Goal: Task Accomplishment & Management: Manage account settings

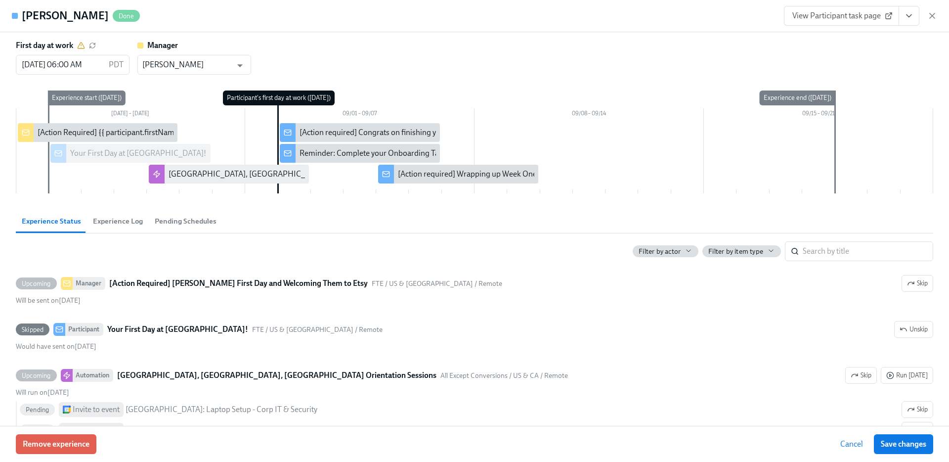
type input "[PERSON_NAME]"
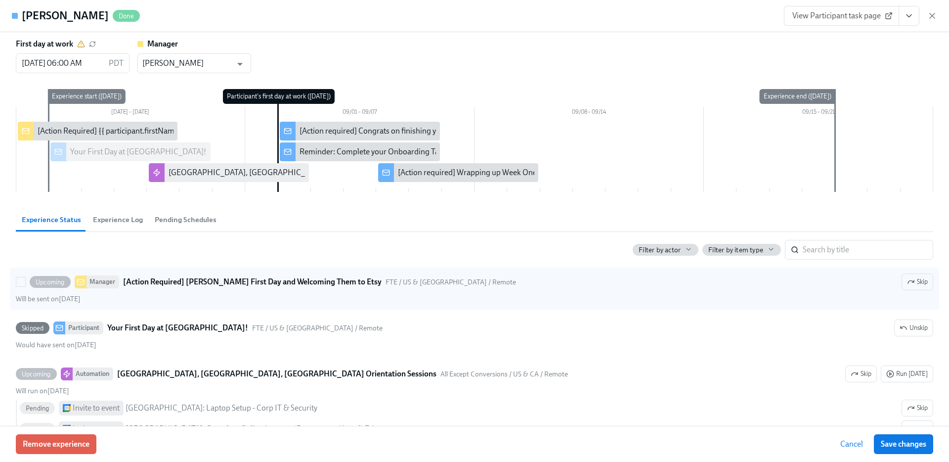
scroll to position [2, 0]
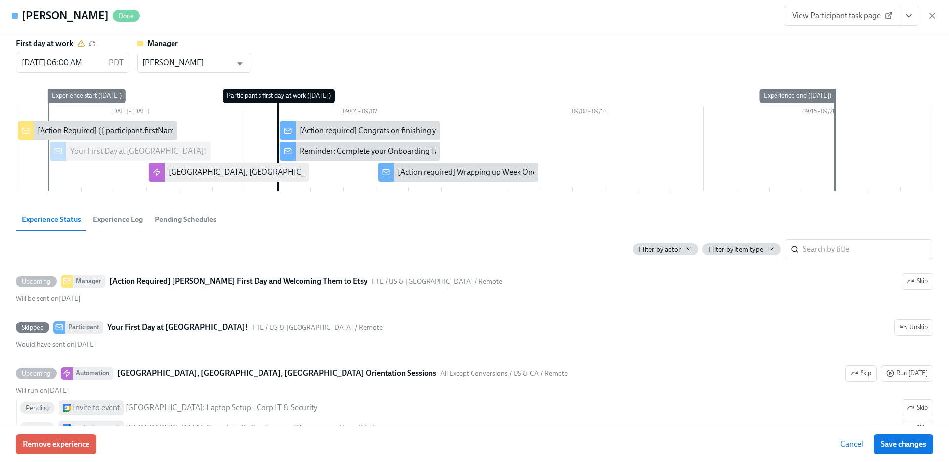
click at [125, 224] on button "Experience Log" at bounding box center [118, 219] width 62 height 24
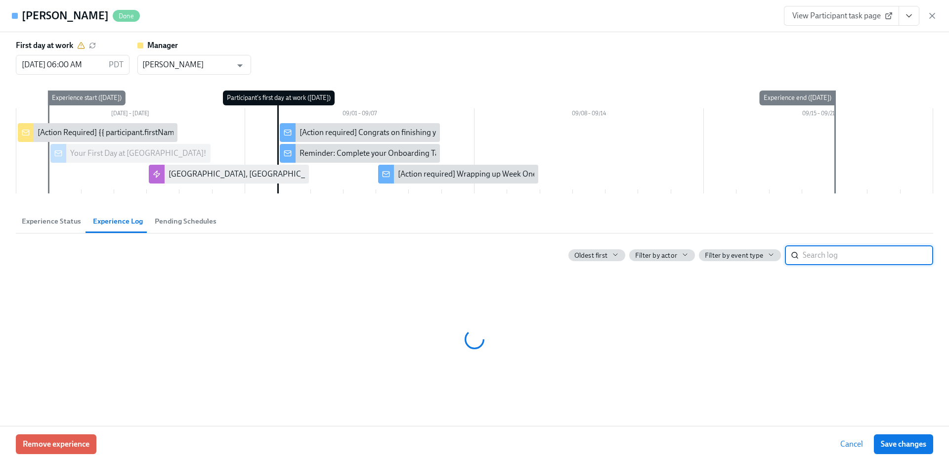
scroll to position [0, 0]
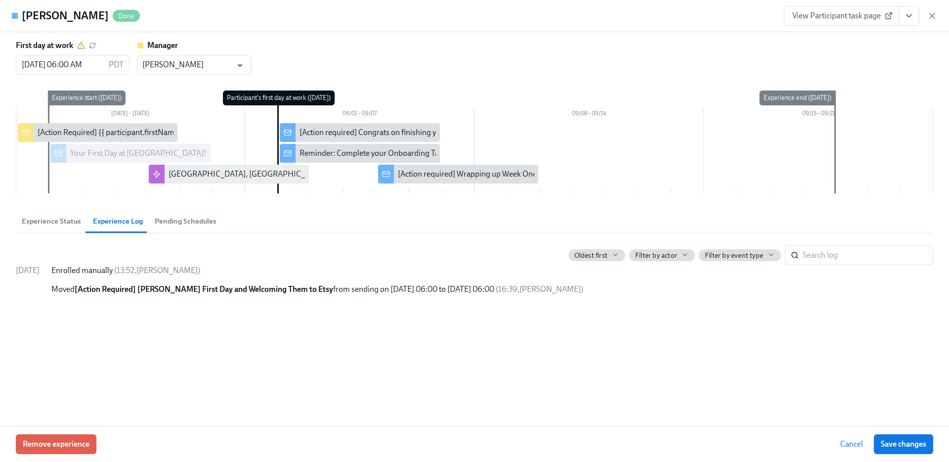
click at [52, 217] on span "Experience Status" at bounding box center [51, 221] width 59 height 11
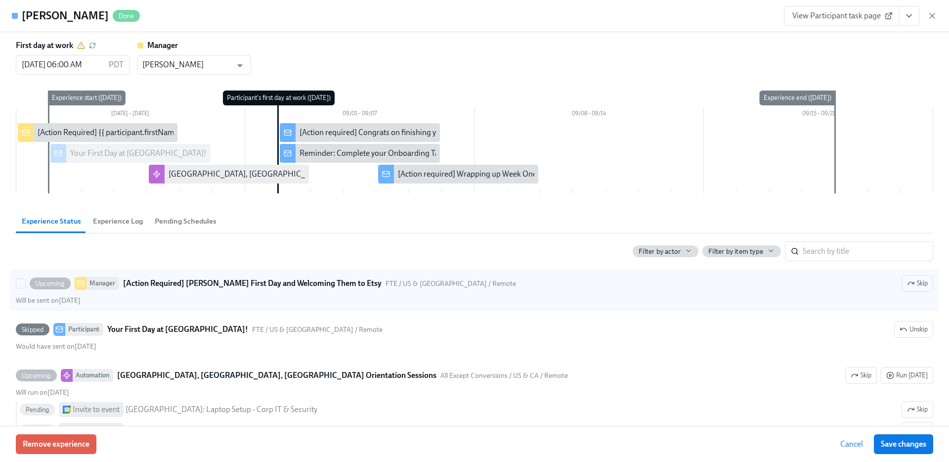
click at [156, 285] on strong "[Action Required] [PERSON_NAME] First Day and Welcoming Them to Etsy" at bounding box center [252, 283] width 259 height 12
click at [25, 285] on input "Upcoming Manager [Action Required] Mallory’s First Day and Welcoming Them to Et…" at bounding box center [20, 283] width 9 height 9
checkbox input "true"
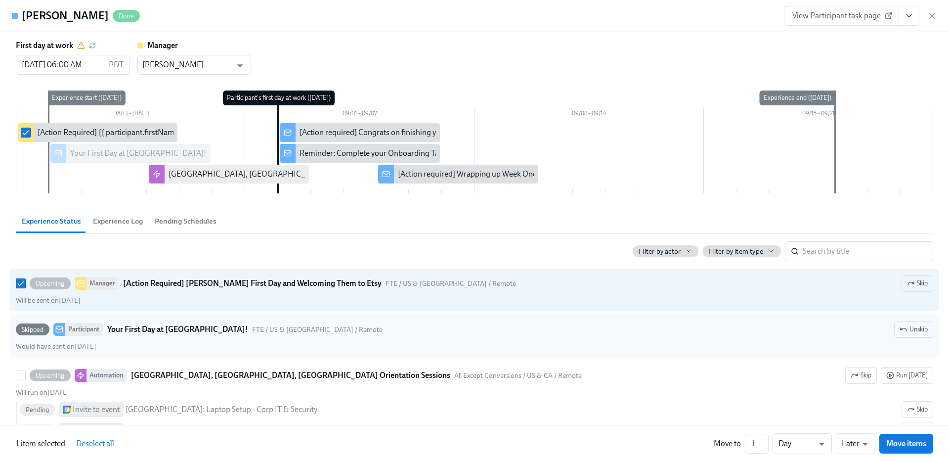
drag, startPoint x: 892, startPoint y: 447, endPoint x: 605, endPoint y: 346, distance: 304.6
click at [750, 379] on div "Mallory Anderson Done View Participant task page First day at work 09/02/2025 0…" at bounding box center [474, 231] width 949 height 462
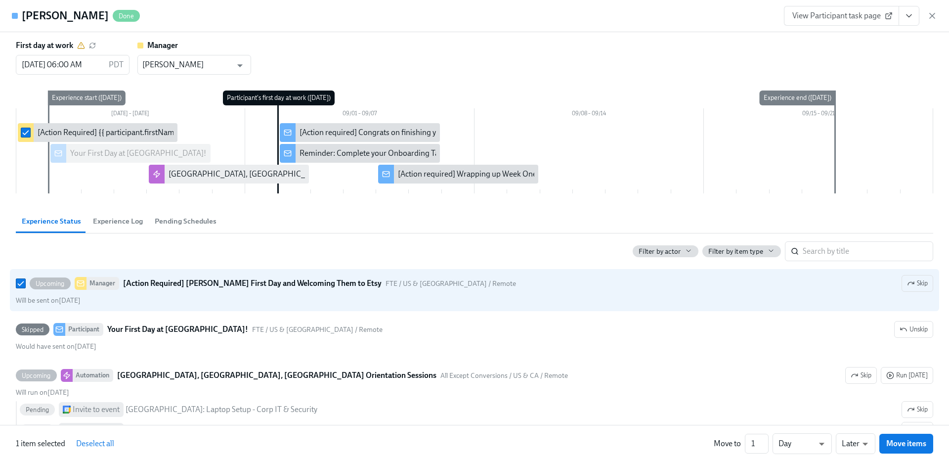
click at [204, 220] on span "Pending Schedules" at bounding box center [186, 221] width 62 height 11
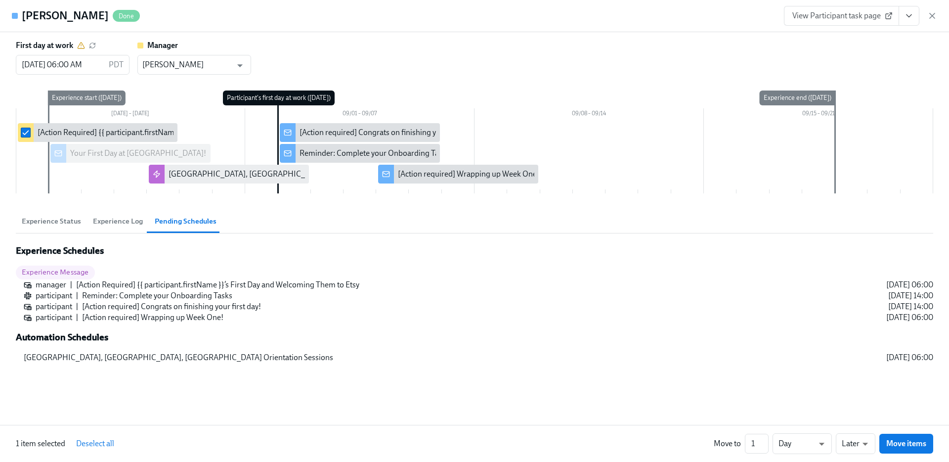
click at [51, 214] on button "Experience Status" at bounding box center [51, 221] width 71 height 24
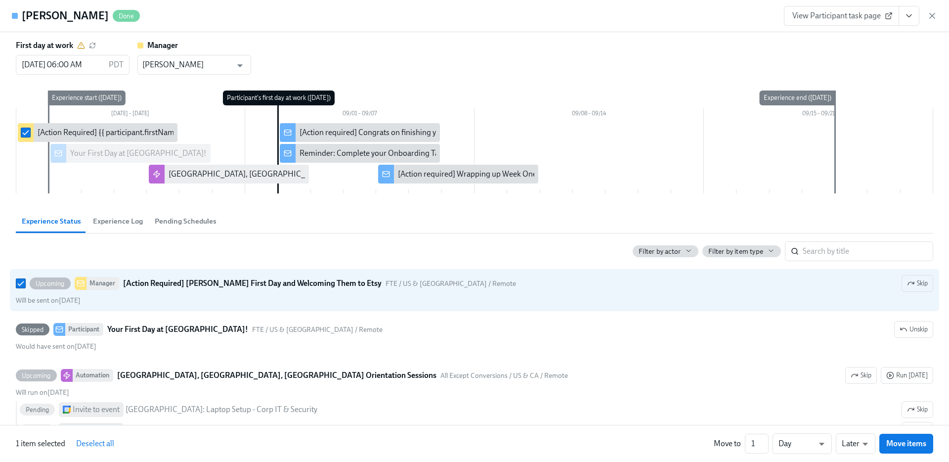
click at [181, 224] on span "Pending Schedules" at bounding box center [186, 221] width 62 height 11
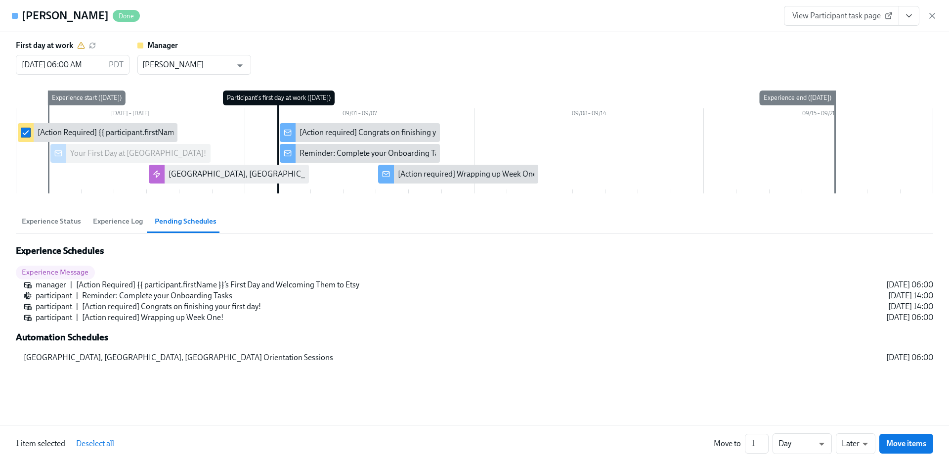
click at [50, 223] on span "Experience Status" at bounding box center [51, 221] width 59 height 11
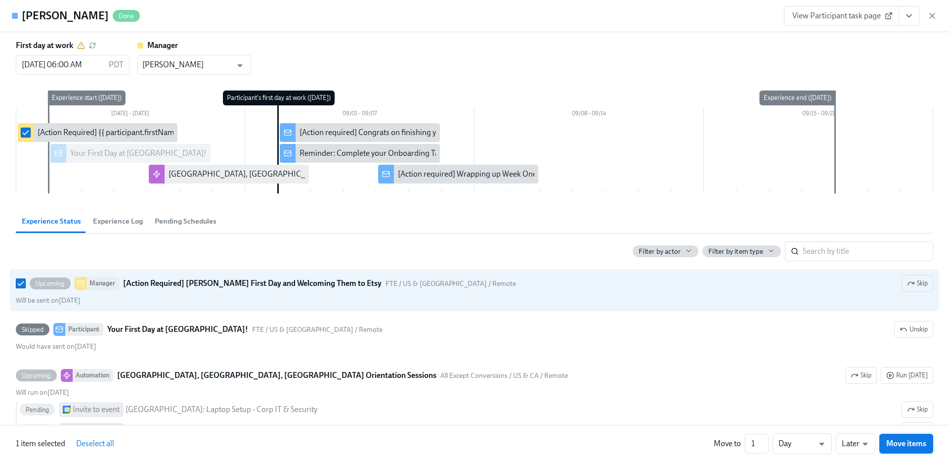
click at [902, 447] on span "Move items" at bounding box center [906, 443] width 40 height 10
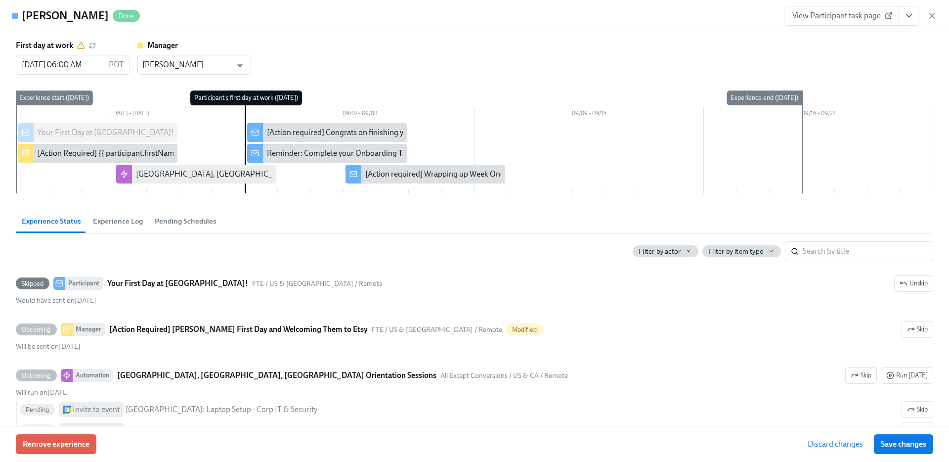
click at [902, 447] on span "Save changes" at bounding box center [903, 444] width 45 height 10
type input "[PERSON_NAME]"
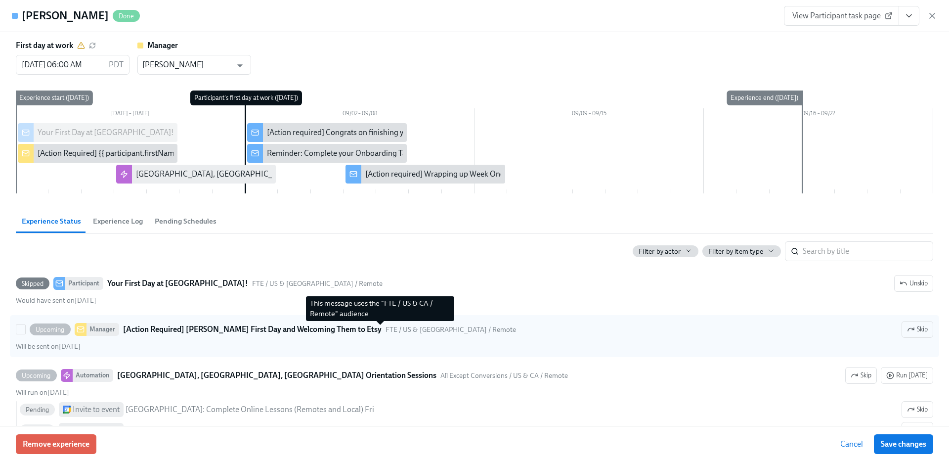
click at [386, 329] on span "FTE / US & [GEOGRAPHIC_DATA] / Remote" at bounding box center [451, 329] width 131 height 9
click at [25, 329] on input "Upcoming Manager [Action Required] [PERSON_NAME] First Day and Welcoming Them t…" at bounding box center [20, 329] width 9 height 9
checkbox input "true"
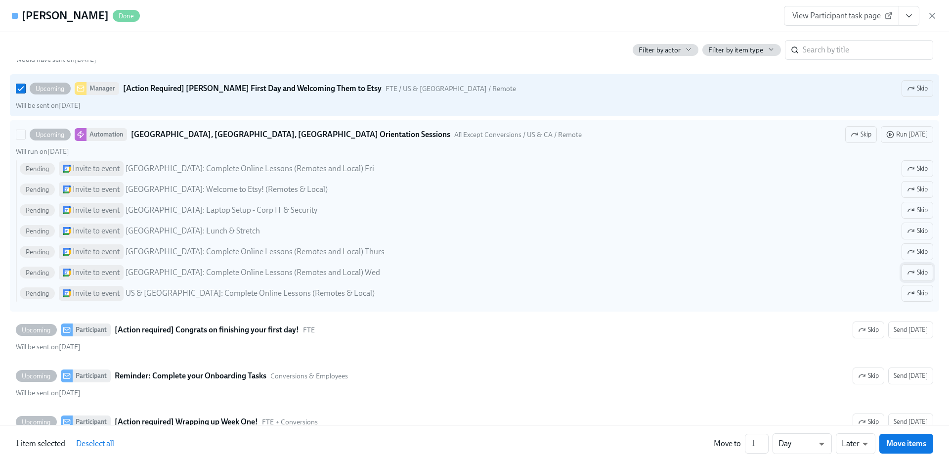
scroll to position [181, 0]
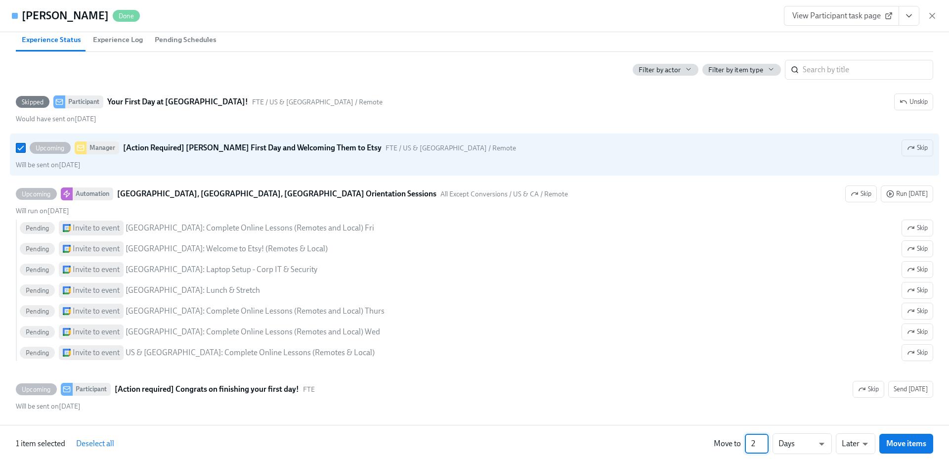
type input "2"
click at [766, 438] on input "2" at bounding box center [757, 444] width 24 height 20
click at [917, 447] on span "Move items" at bounding box center [906, 443] width 40 height 10
checkbox input "false"
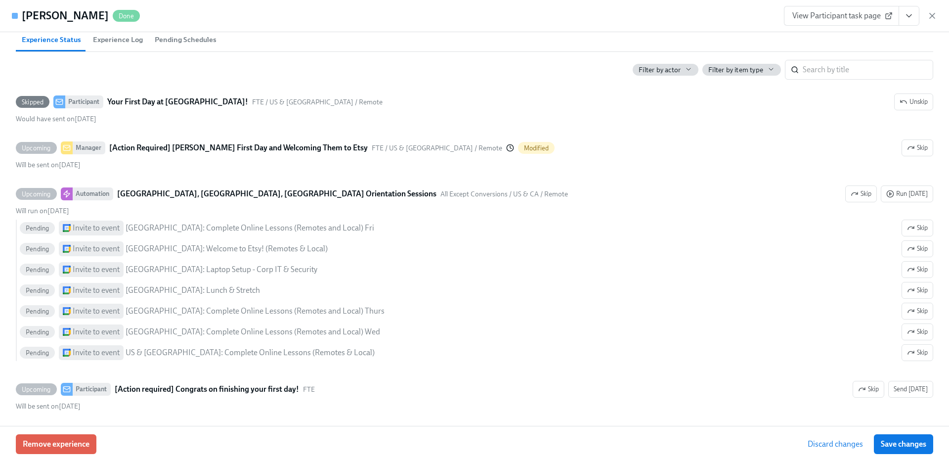
click at [917, 447] on span "Save changes" at bounding box center [903, 444] width 45 height 10
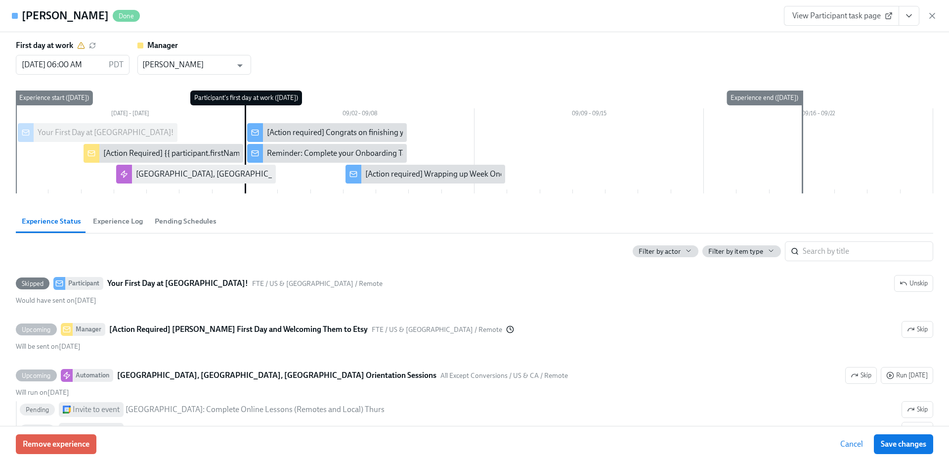
type input "[PERSON_NAME]"
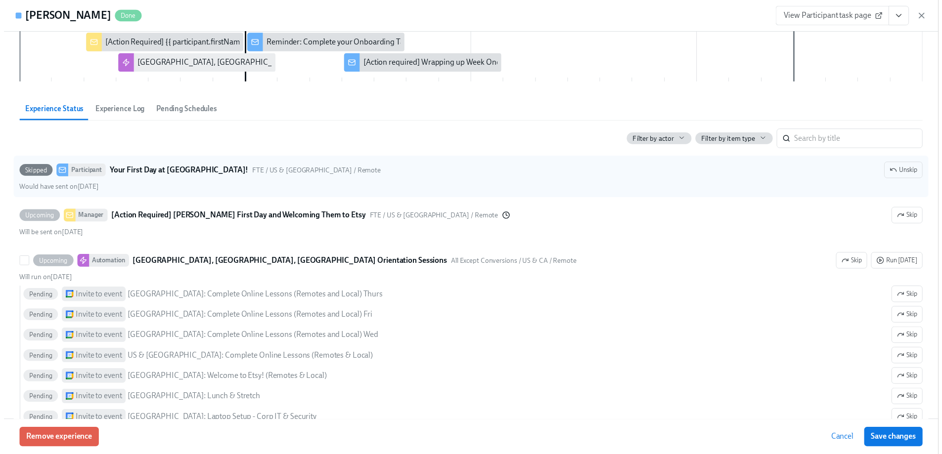
scroll to position [116, 0]
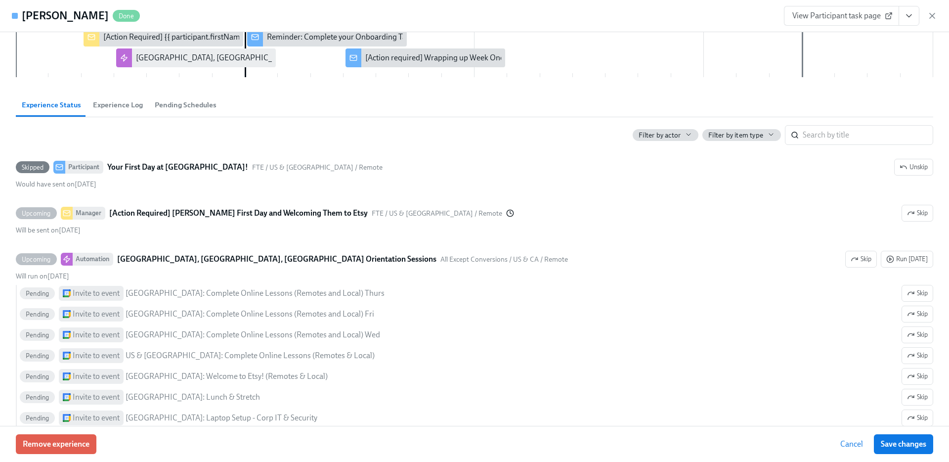
click at [859, 447] on span "Cancel" at bounding box center [851, 444] width 23 height 10
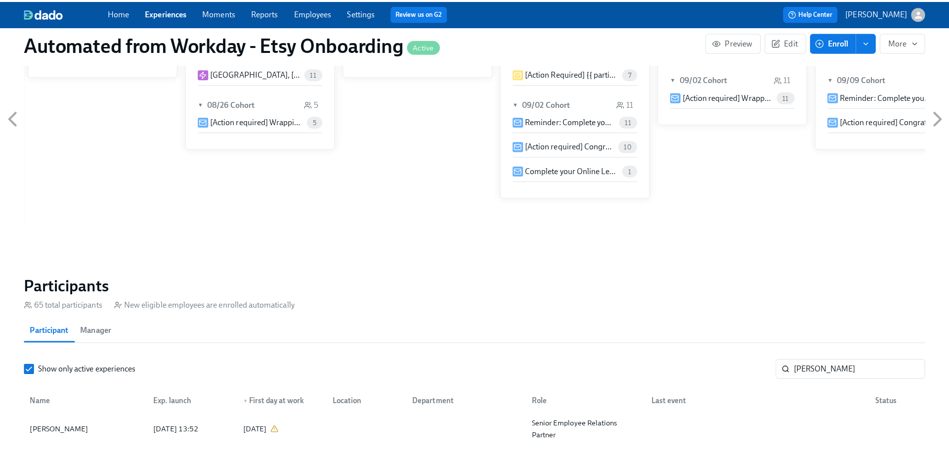
scroll to position [639, 0]
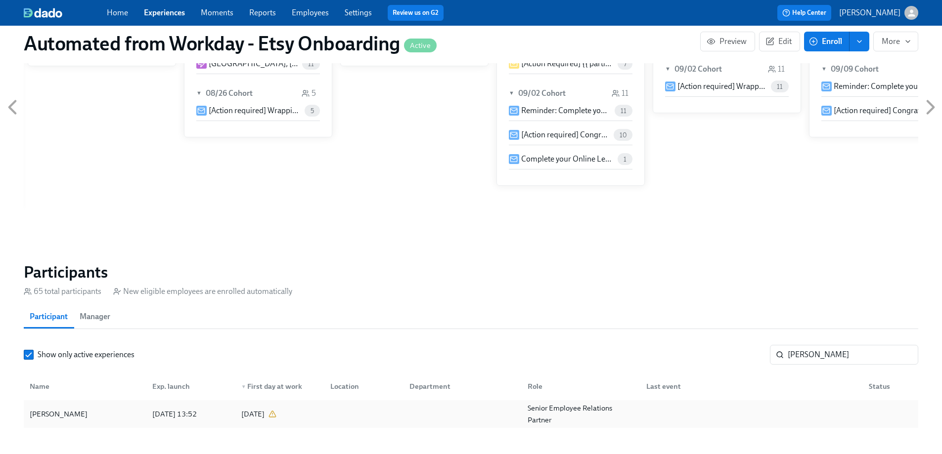
click at [135, 404] on div "[PERSON_NAME]" at bounding box center [85, 414] width 119 height 20
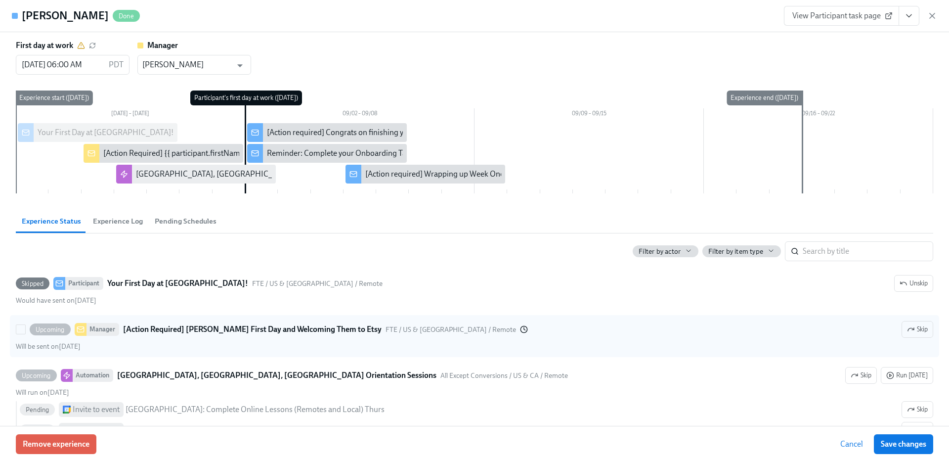
click at [236, 334] on strong "[Action Required] [PERSON_NAME] First Day and Welcoming Them to Etsy" at bounding box center [252, 329] width 259 height 12
click at [25, 334] on input "Upcoming Manager [Action Required] Mallory’s First Day and Welcoming Them to Et…" at bounding box center [20, 329] width 9 height 9
checkbox input "true"
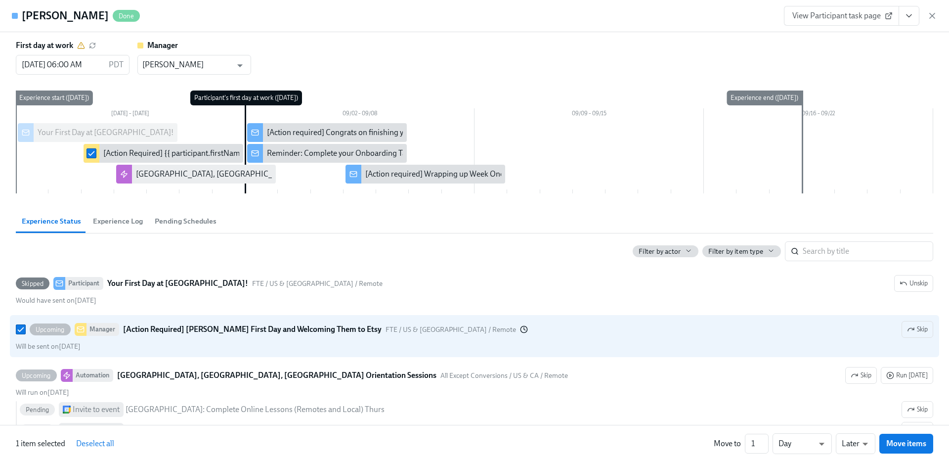
click at [433, 262] on div "Filter by actor Filter by item type ​ Skipped Participant Your First Day at Ets…" at bounding box center [474, 461] width 917 height 457
click at [534, 191] on div at bounding box center [474, 158] width 917 height 70
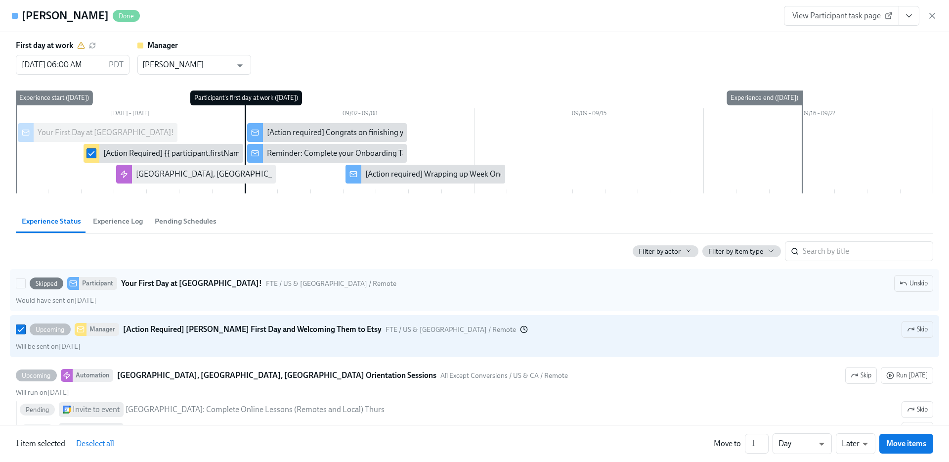
click at [472, 270] on label "Skipped Participant Your First Day at Etsy! FTE / US & CA / Remote Unskip Would…" at bounding box center [474, 290] width 929 height 42
click at [25, 279] on input "Skipped Participant Your First Day at Etsy! FTE / US & CA / Remote Unskip Would…" at bounding box center [20, 283] width 9 height 9
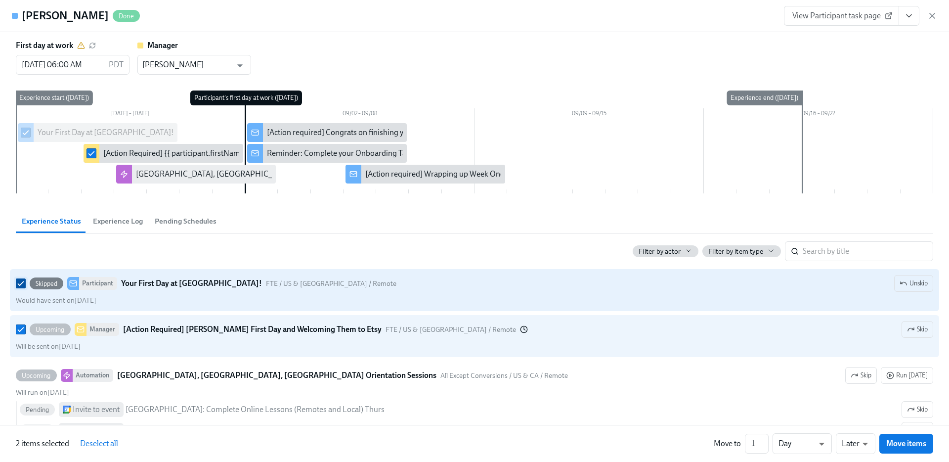
click at [21, 284] on input "Skipped Participant Your First Day at Etsy! FTE / US & CA / Remote Unskip Would…" at bounding box center [20, 283] width 9 height 9
checkbox input "false"
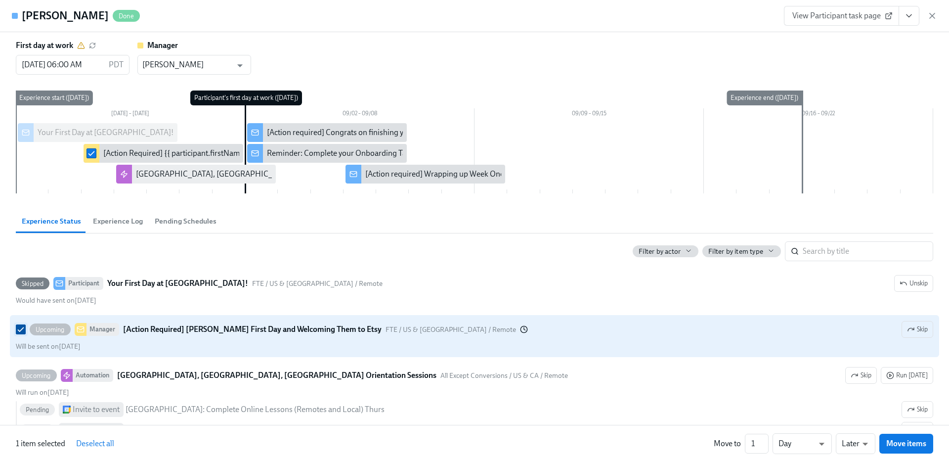
click at [19, 329] on input "Upcoming Manager [Action Required] Mallory’s First Day and Welcoming Them to Et…" at bounding box center [20, 329] width 9 height 9
checkbox input "false"
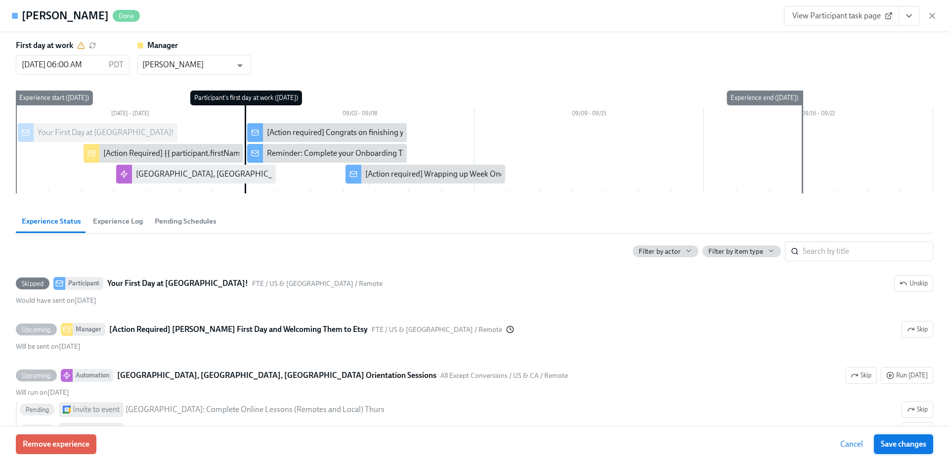
click at [919, 446] on span "Save changes" at bounding box center [903, 444] width 45 height 10
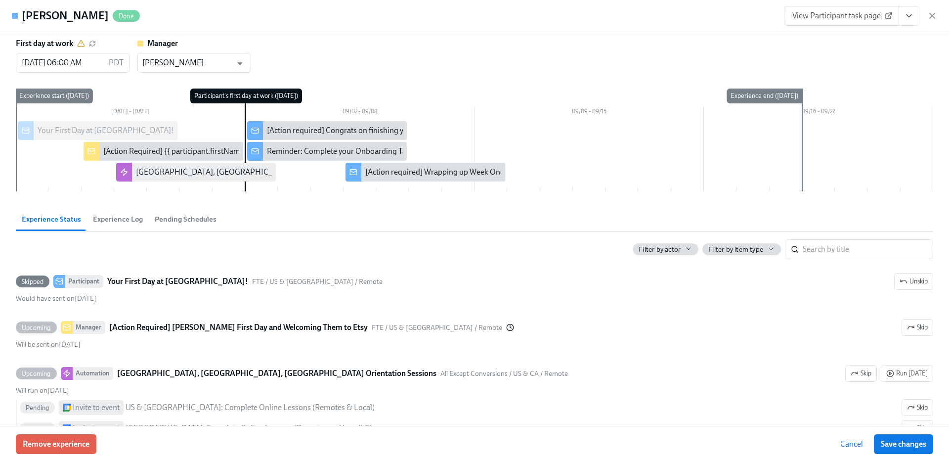
type input "[PERSON_NAME]"
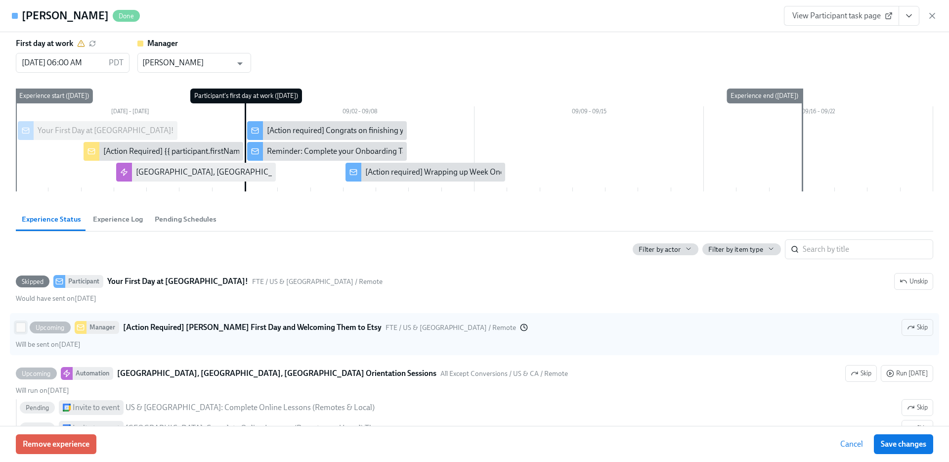
click at [17, 325] on input "Upcoming Manager [Action Required] Mallory’s First Day and Welcoming Them to Et…" at bounding box center [20, 327] width 9 height 9
checkbox input "true"
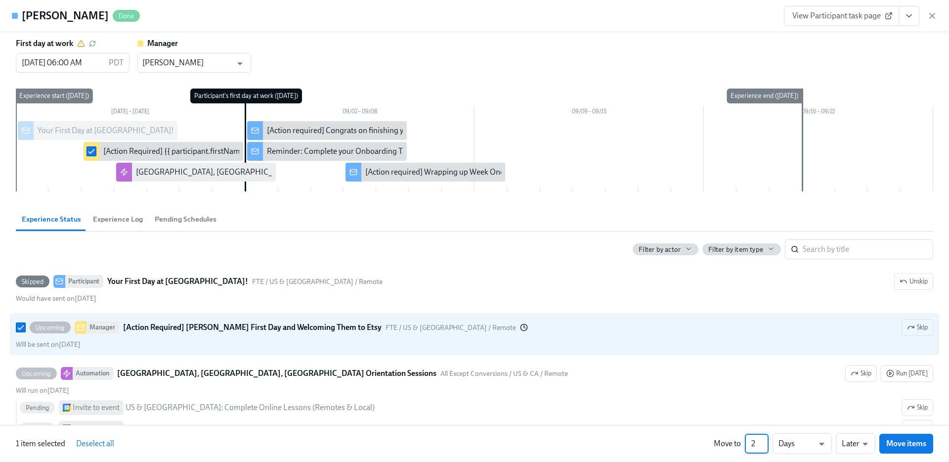
type input "2"
click at [766, 441] on input "2" at bounding box center [757, 444] width 24 height 20
click at [914, 447] on span "Move items" at bounding box center [906, 443] width 40 height 10
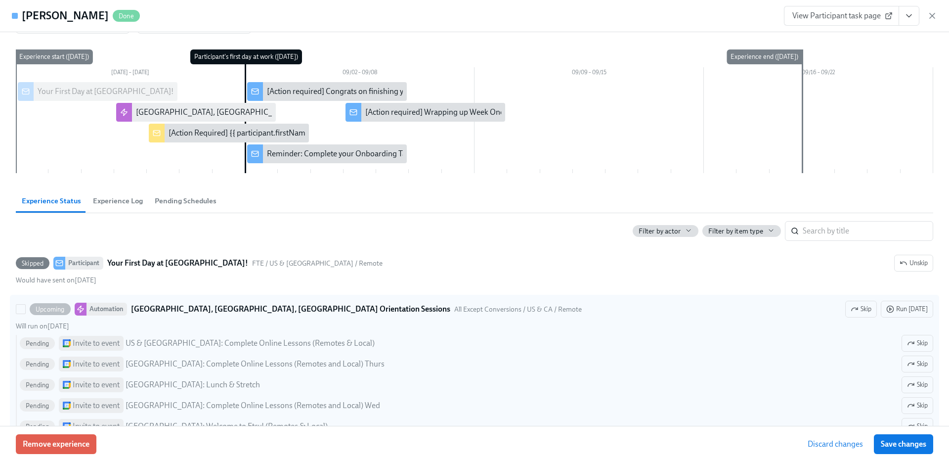
scroll to position [297, 0]
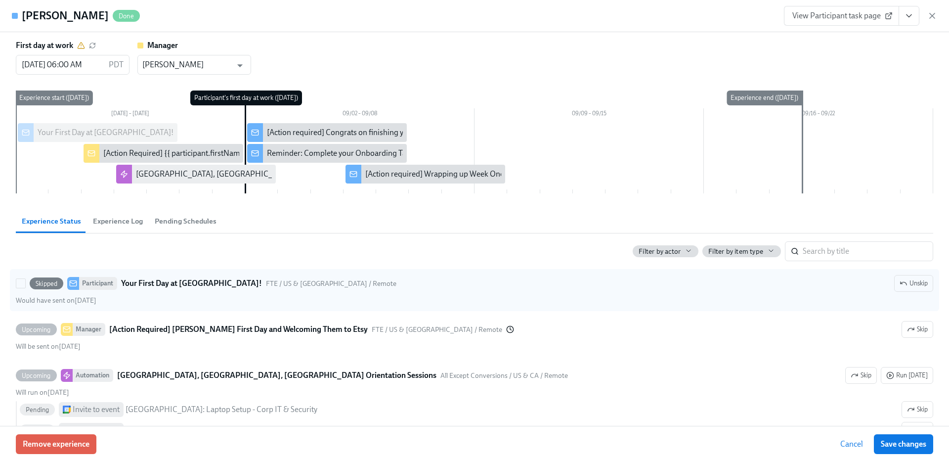
type input "[PERSON_NAME]"
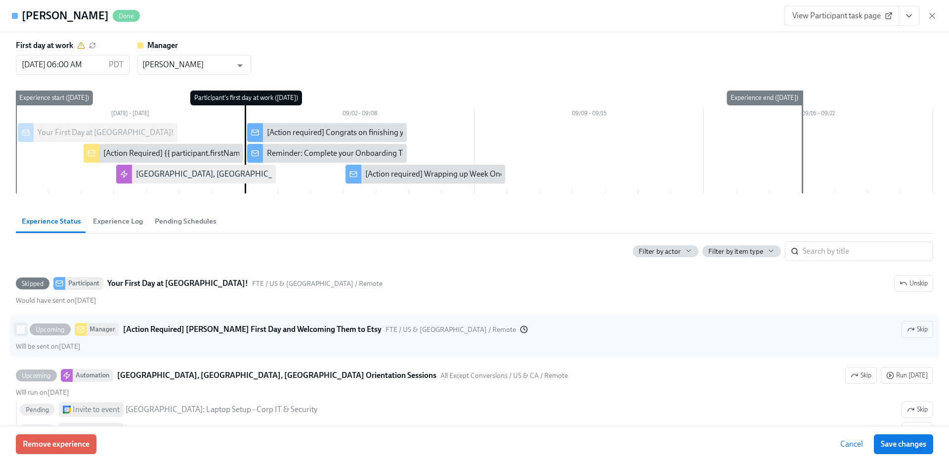
click at [19, 331] on input "Upcoming Manager [Action Required] Mallory’s First Day and Welcoming Them to Et…" at bounding box center [20, 329] width 9 height 9
checkbox input "true"
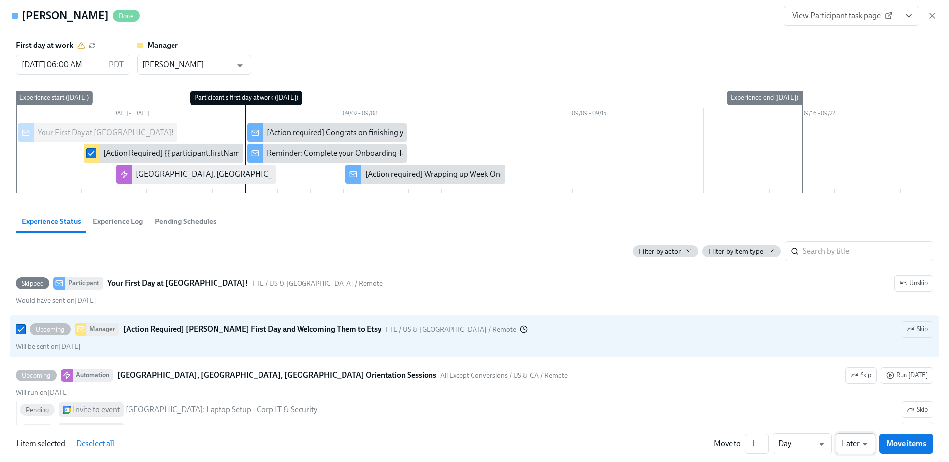
click at [855, 425] on li "Earlier" at bounding box center [856, 424] width 40 height 17
type input "earlier"
type input "2"
click at [759, 443] on input "2" at bounding box center [753, 444] width 24 height 20
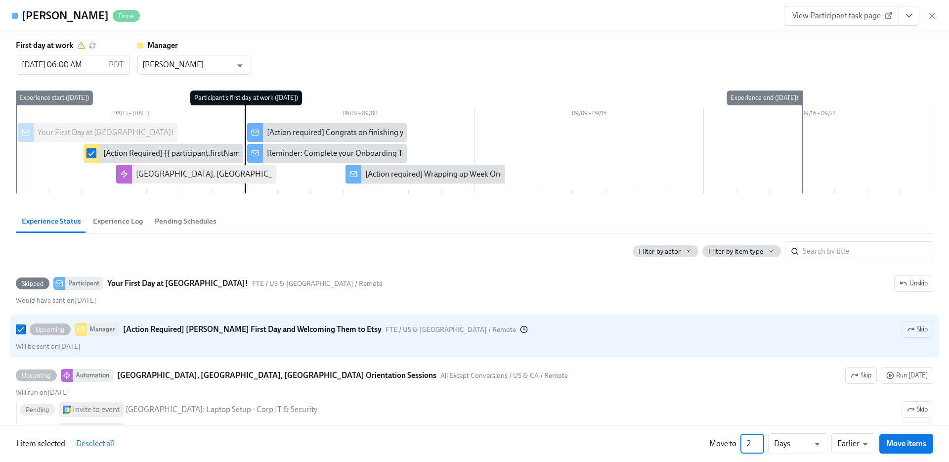
click at [914, 443] on span "Move items" at bounding box center [906, 443] width 40 height 10
checkbox input "false"
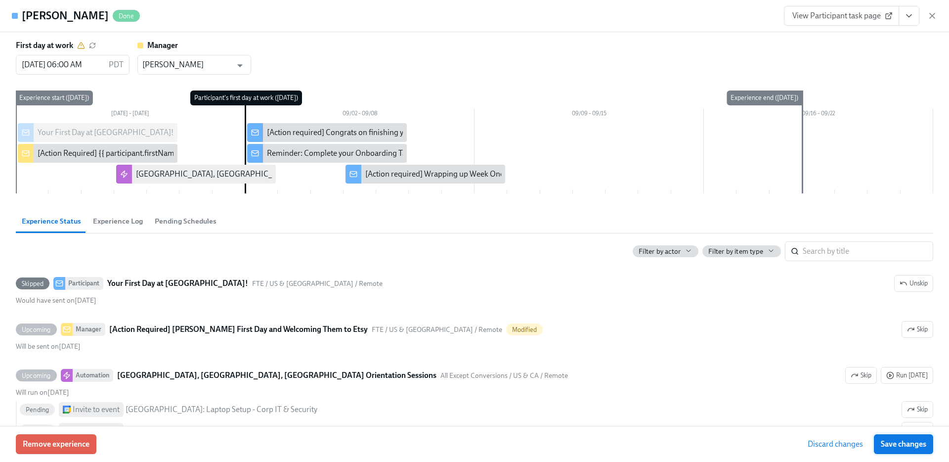
click at [928, 449] on button "Save changes" at bounding box center [903, 444] width 59 height 20
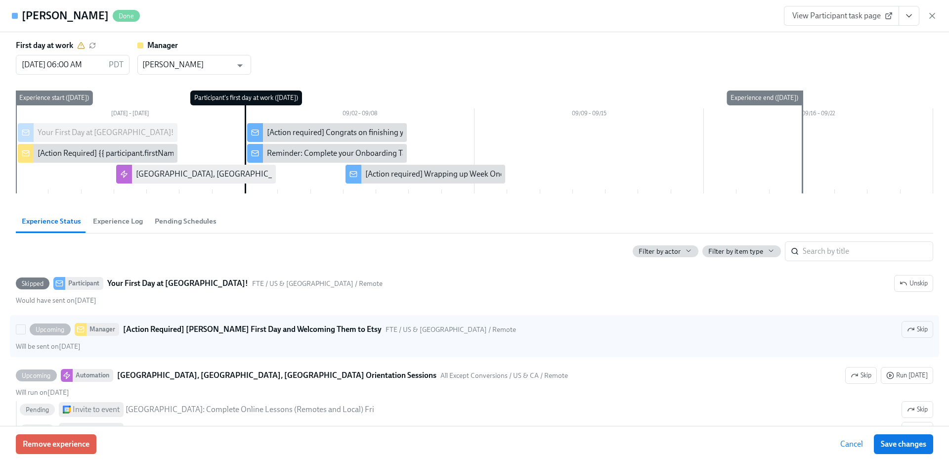
type input "[PERSON_NAME]"
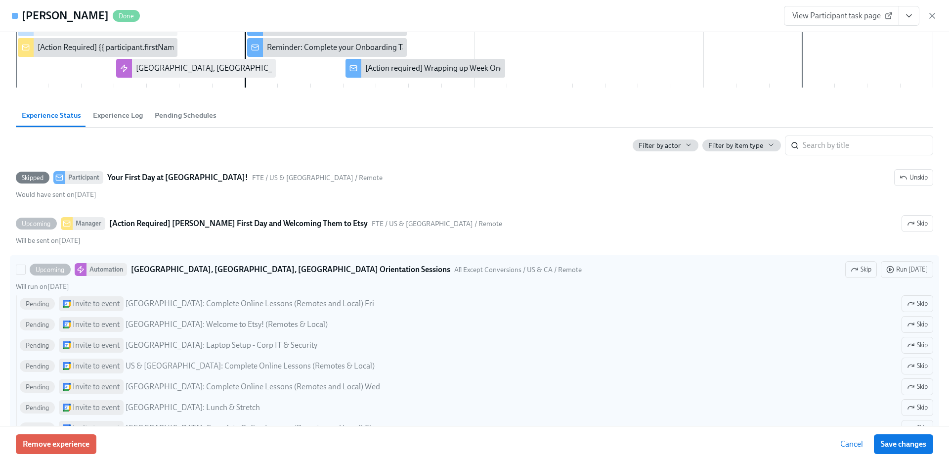
scroll to position [5, 0]
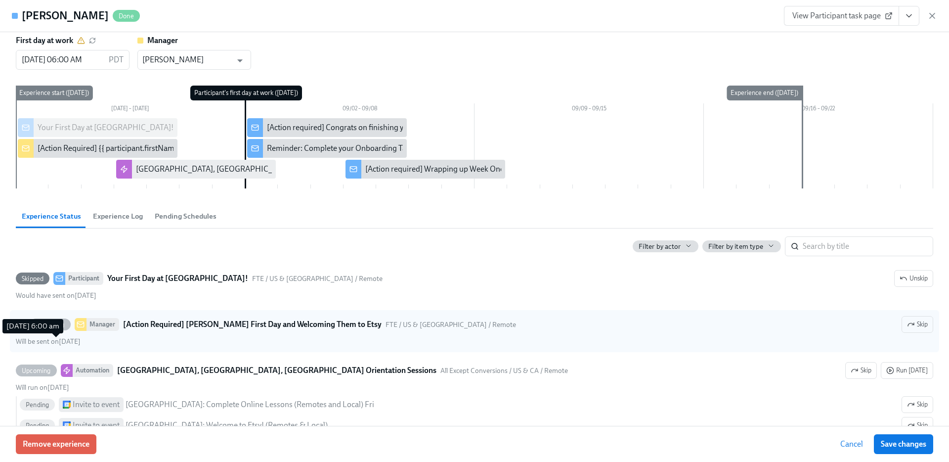
click at [34, 341] on span "Will be sent on [DATE]" at bounding box center [48, 341] width 65 height 8
click at [25, 329] on input "Upcoming Manager [Action Required] [PERSON_NAME] First Day and Welcoming Them t…" at bounding box center [20, 324] width 9 height 9
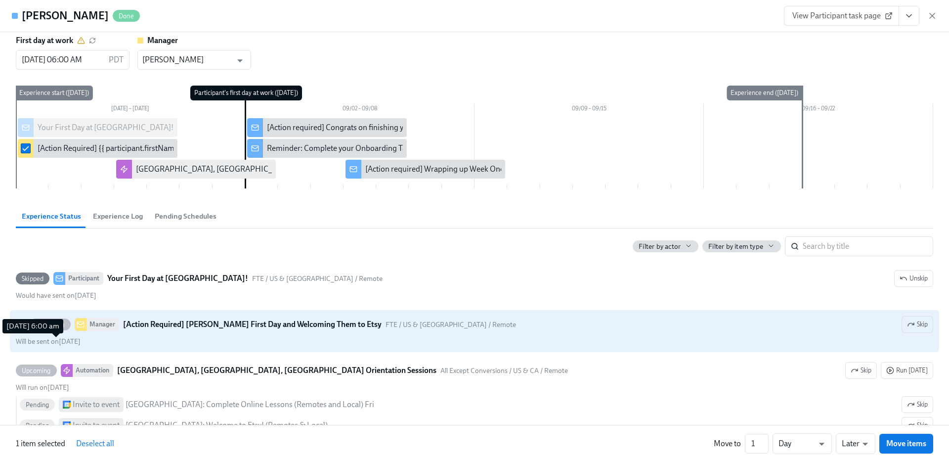
click at [34, 341] on span "Will be sent on [DATE]" at bounding box center [48, 341] width 65 height 8
click at [25, 329] on input "Upcoming Manager [Action Required] [PERSON_NAME] First Day and Welcoming Them t…" at bounding box center [20, 324] width 9 height 9
checkbox input "false"
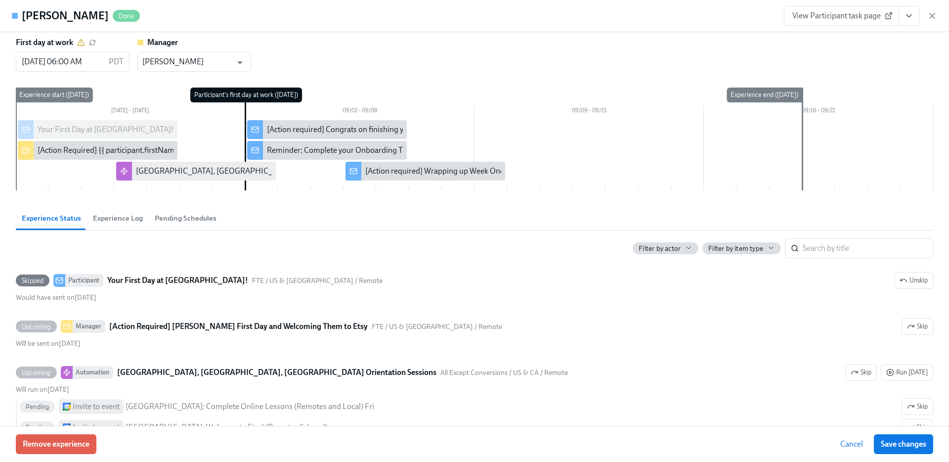
scroll to position [0, 0]
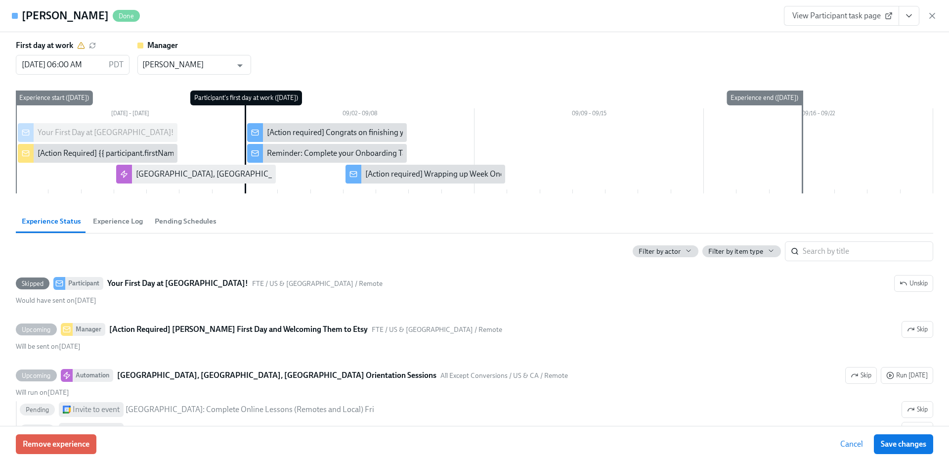
click at [133, 222] on span "Experience Log" at bounding box center [118, 221] width 50 height 11
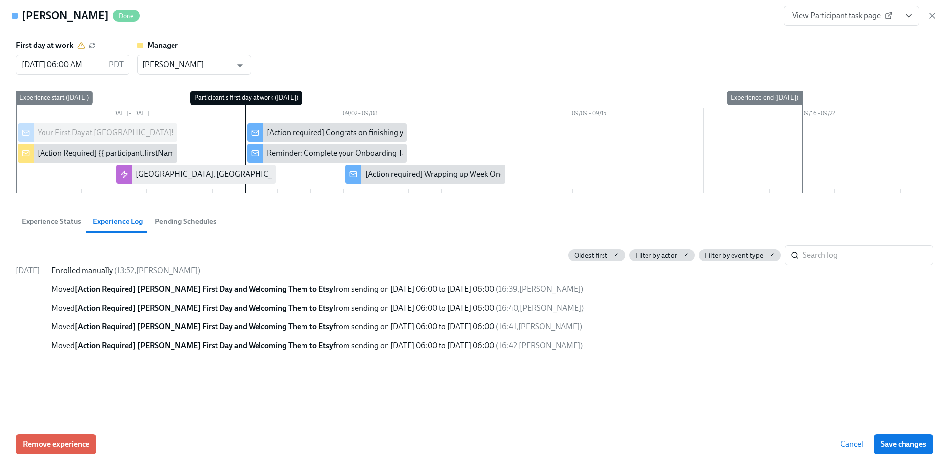
click at [64, 221] on span "Experience Status" at bounding box center [51, 221] width 59 height 11
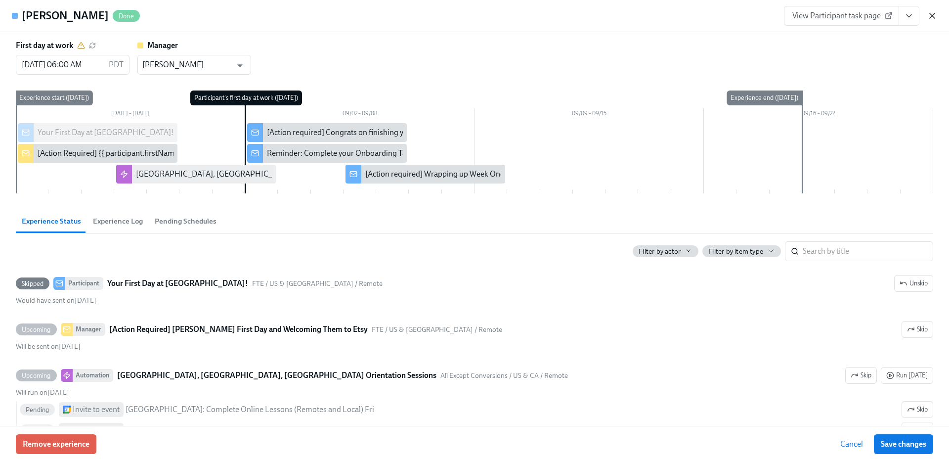
click at [936, 17] on icon "button" at bounding box center [932, 16] width 10 height 10
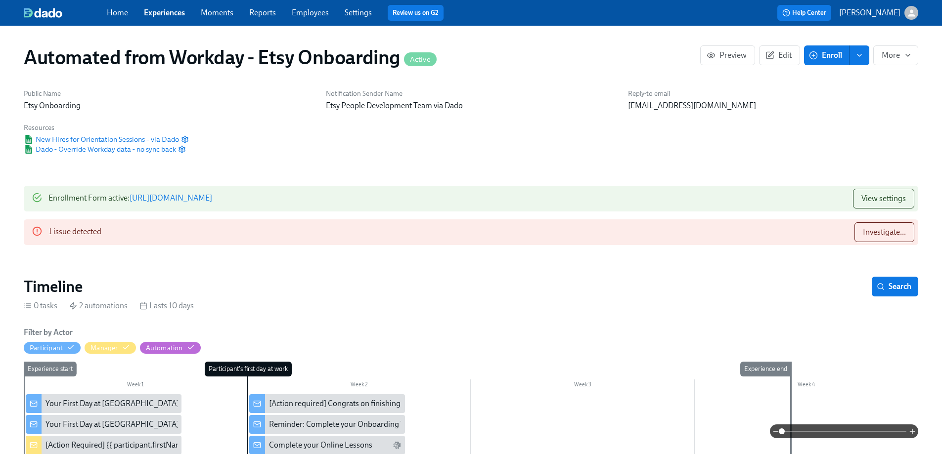
click at [350, 11] on link "Settings" at bounding box center [358, 12] width 27 height 9
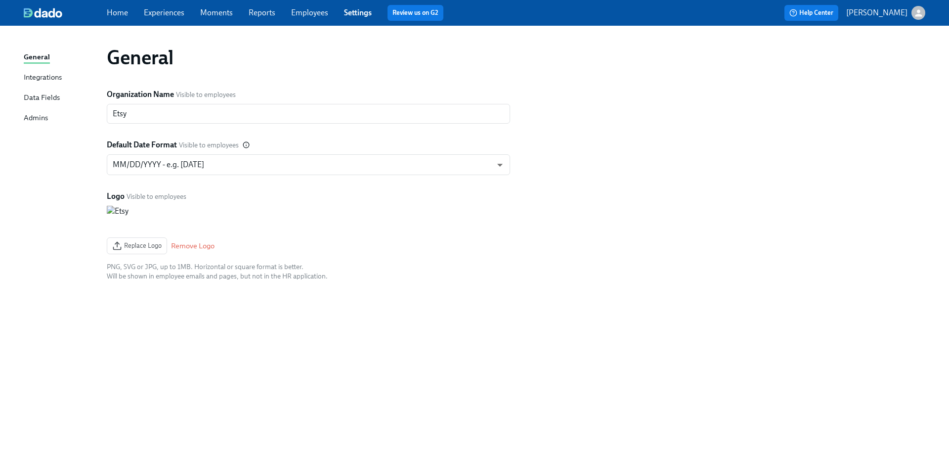
click at [40, 79] on div "Integrations" at bounding box center [43, 78] width 38 height 12
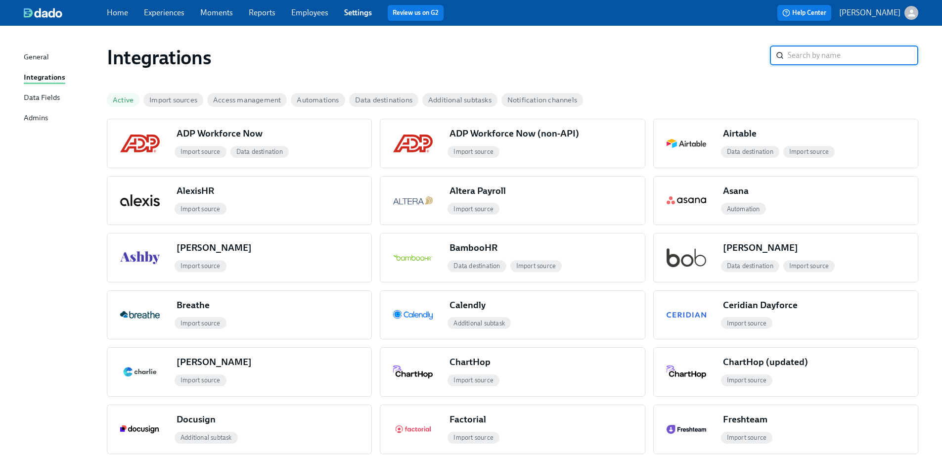
click at [38, 94] on div "Data Fields" at bounding box center [42, 98] width 36 height 12
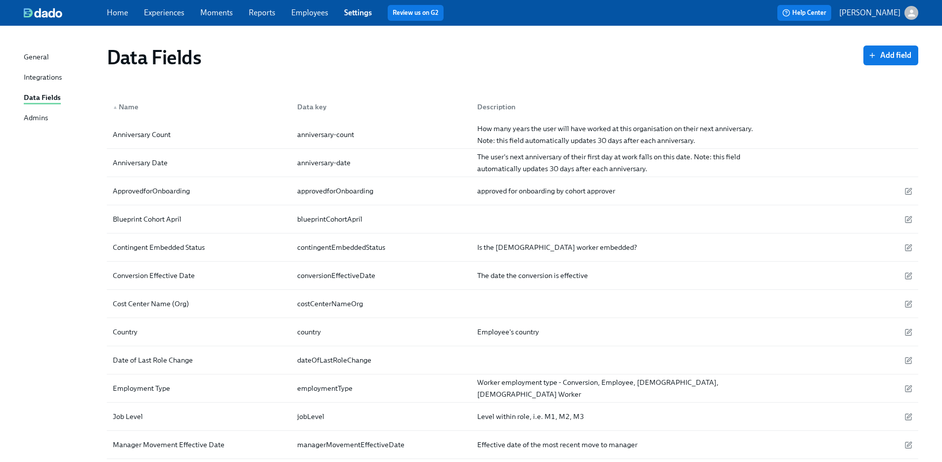
click at [36, 119] on div "Admins" at bounding box center [36, 118] width 24 height 12
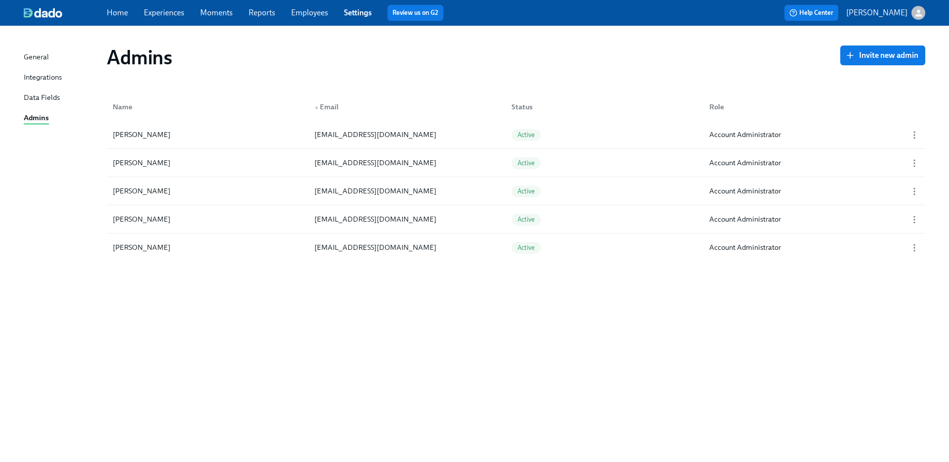
click at [32, 95] on div "Data Fields" at bounding box center [42, 98] width 36 height 12
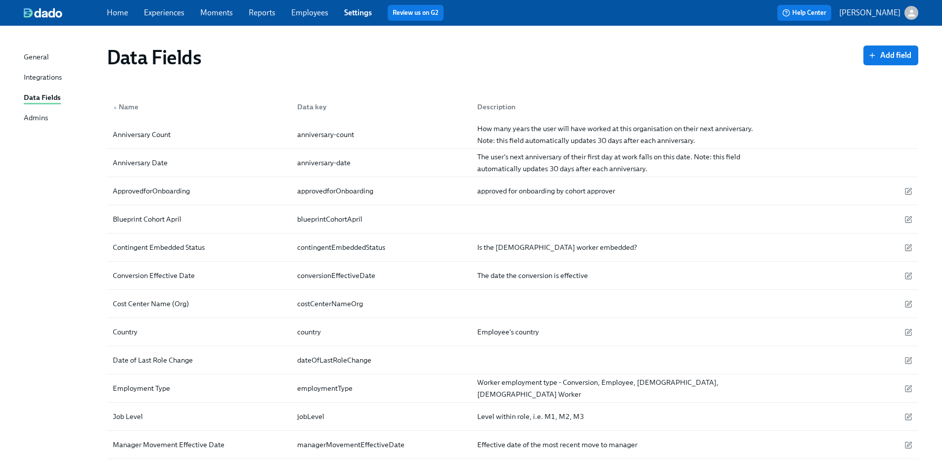
click at [32, 83] on div "Integrations" at bounding box center [43, 78] width 38 height 12
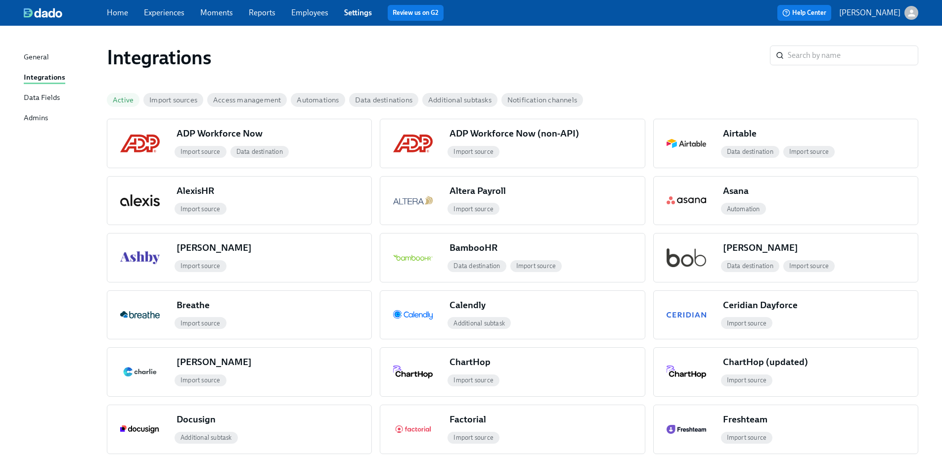
click at [37, 53] on div "General" at bounding box center [36, 57] width 25 height 12
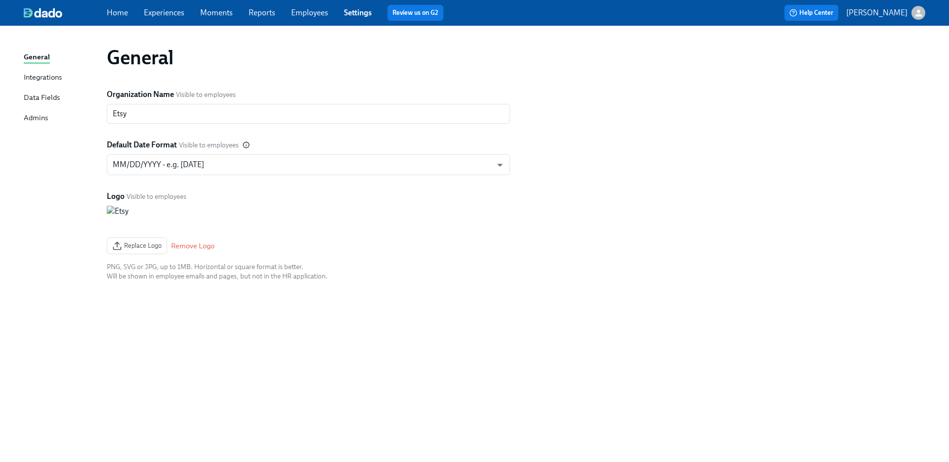
click at [121, 14] on link "Home" at bounding box center [117, 12] width 21 height 9
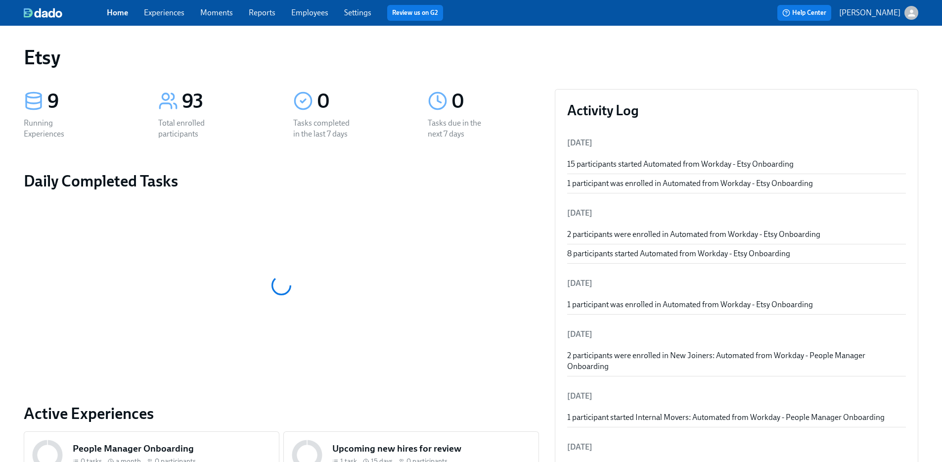
click at [163, 13] on link "Experiences" at bounding box center [164, 12] width 41 height 9
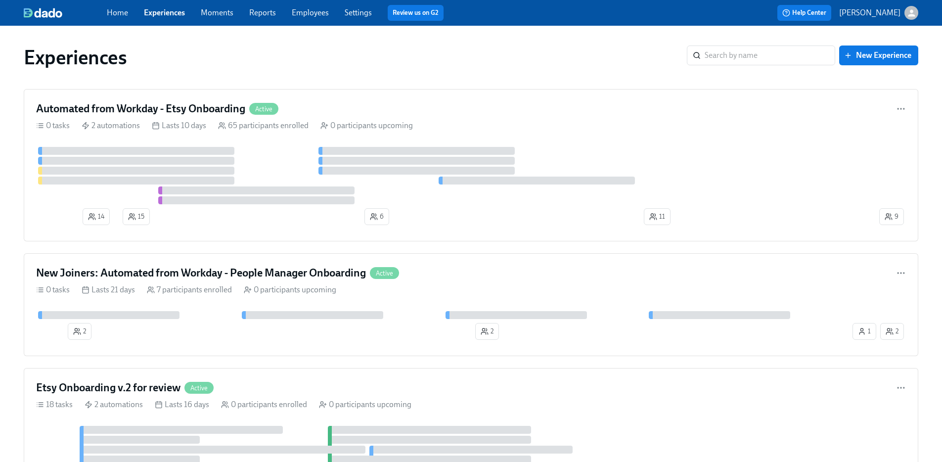
click at [870, 21] on div "Home Experiences Moments Reports Employees Settings Review us on G2 Help Center…" at bounding box center [471, 13] width 942 height 26
click at [826, 14] on span "Help Center" at bounding box center [804, 13] width 44 height 10
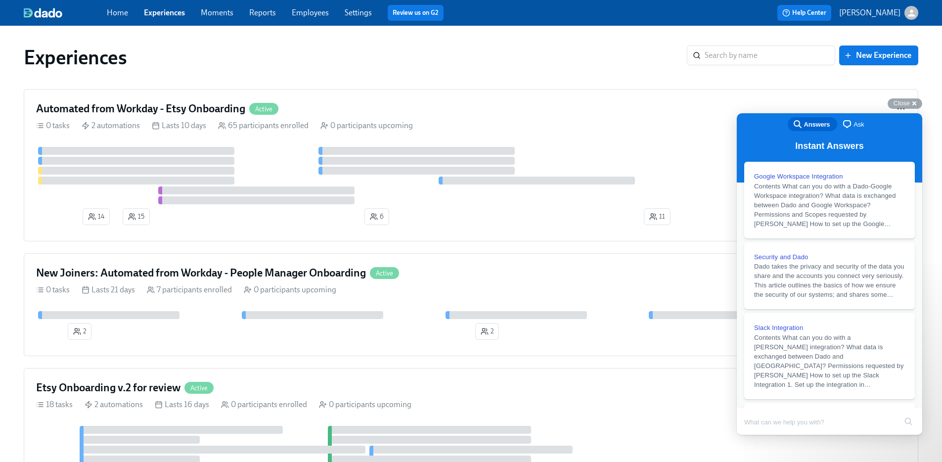
click at [862, 9] on p "[PERSON_NAME]" at bounding box center [869, 12] width 61 height 11
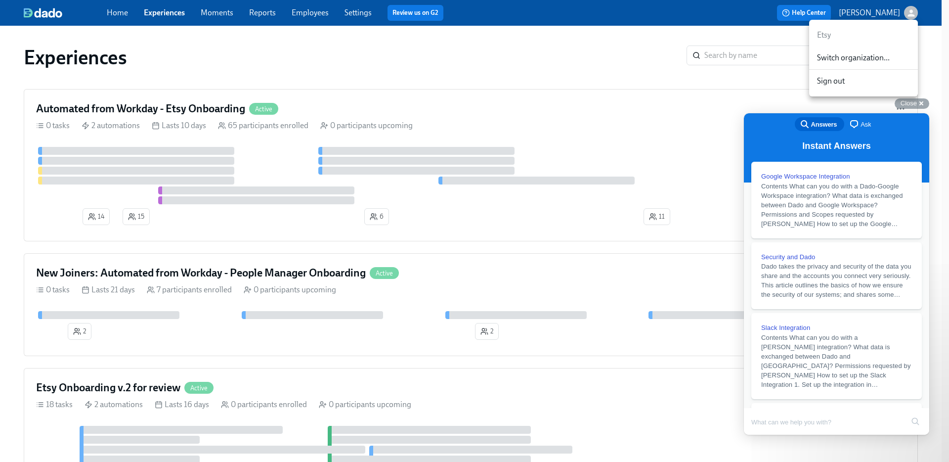
click at [861, 52] on span "Switch organization..." at bounding box center [863, 57] width 93 height 11
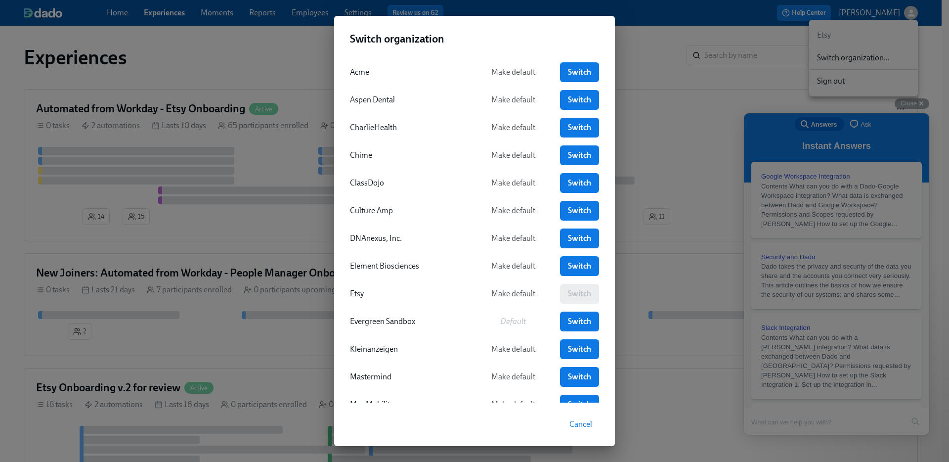
scroll to position [2, 0]
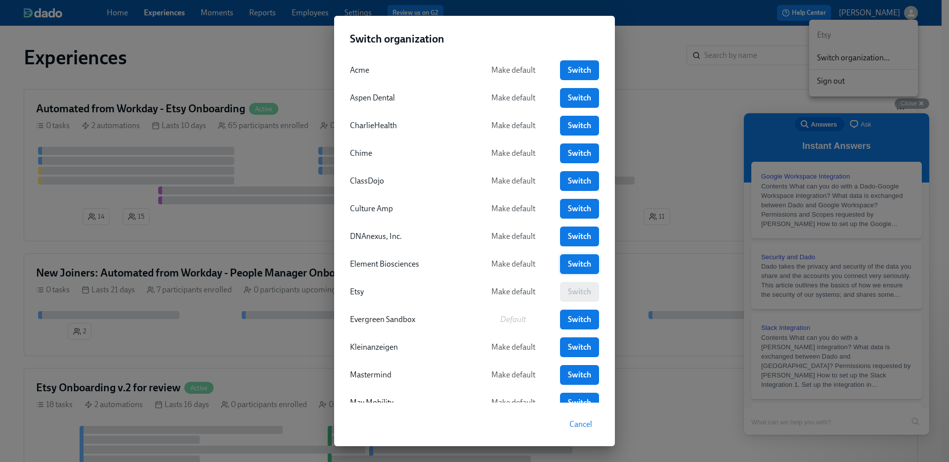
click at [560, 264] on link "Switch" at bounding box center [579, 264] width 39 height 20
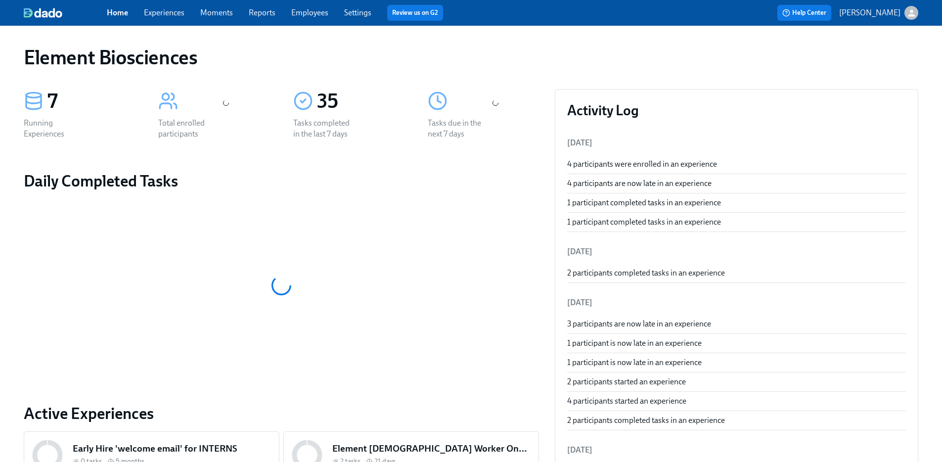
click at [171, 17] on link "Experiences" at bounding box center [164, 12] width 41 height 9
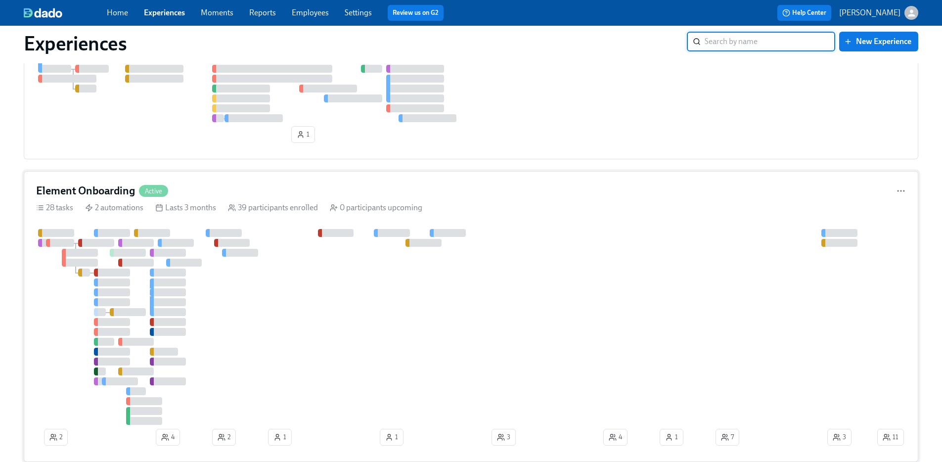
scroll to position [227, 0]
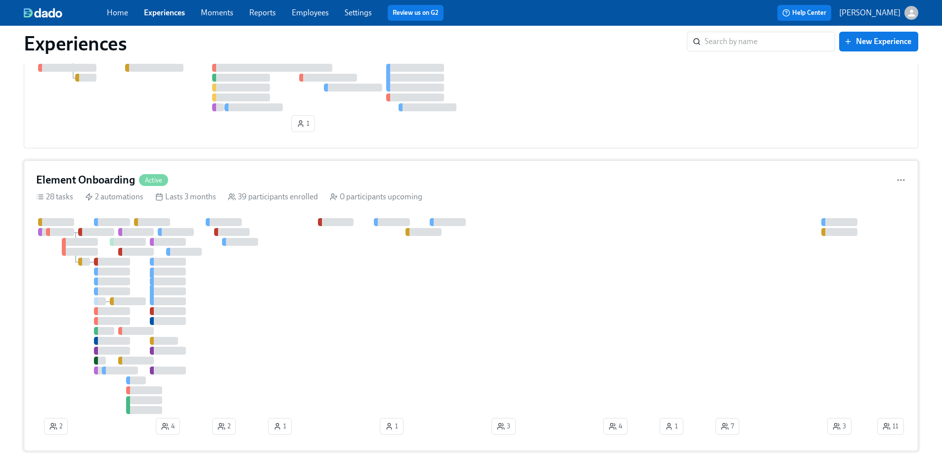
click at [393, 197] on div "0 participants upcoming" at bounding box center [376, 196] width 92 height 11
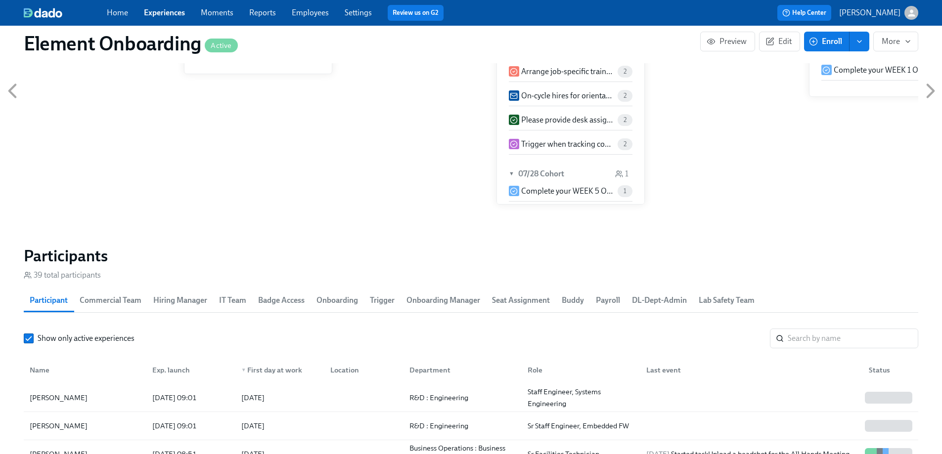
scroll to position [1154, 0]
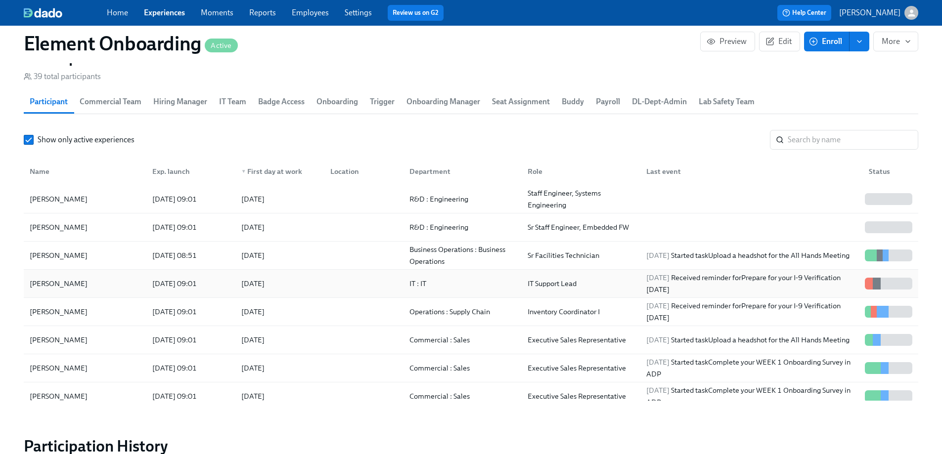
click at [74, 279] on div "Deshawn Houston" at bounding box center [59, 284] width 66 height 12
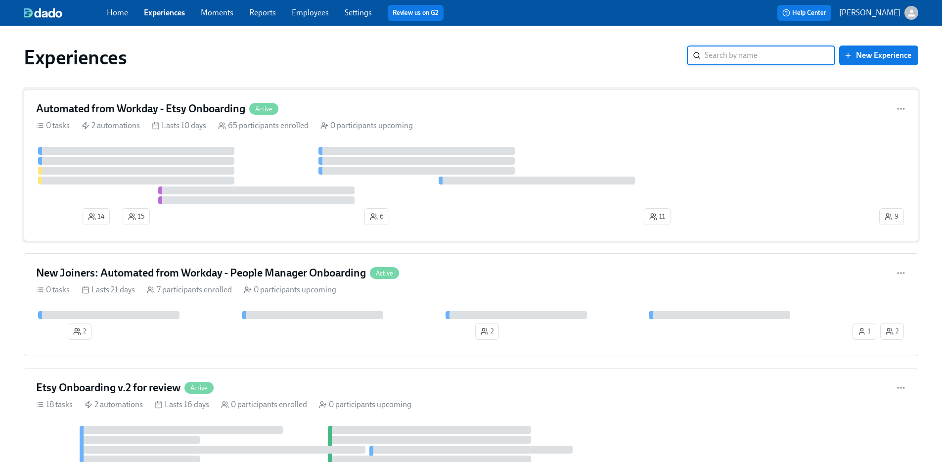
click at [388, 107] on div "Automated from Workday - Etsy Onboarding Active" at bounding box center [471, 108] width 870 height 15
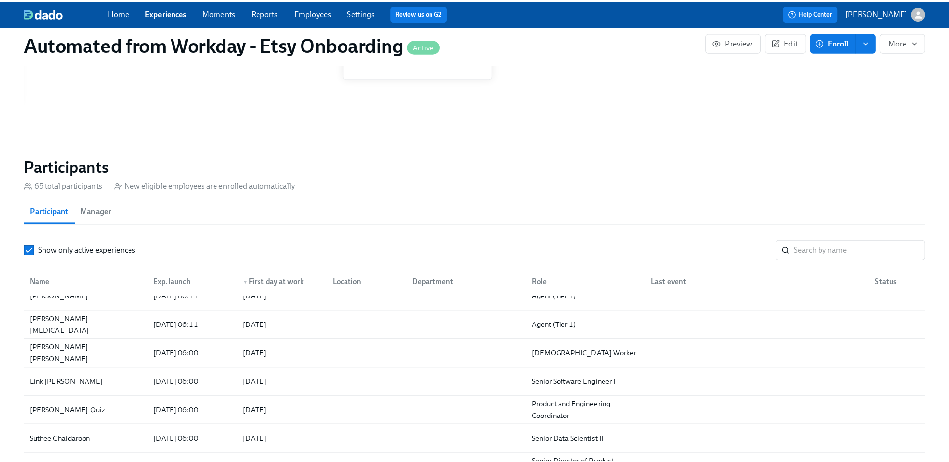
scroll to position [933, 0]
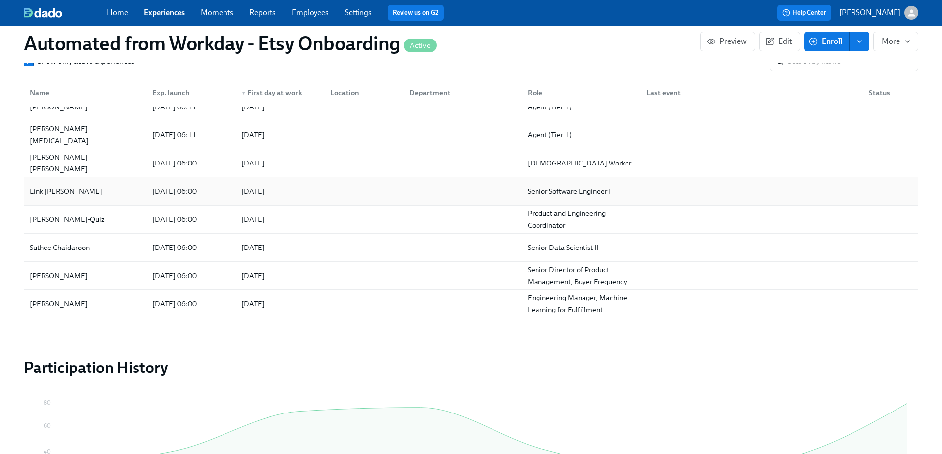
click at [314, 181] on div "[DATE]" at bounding box center [277, 191] width 89 height 20
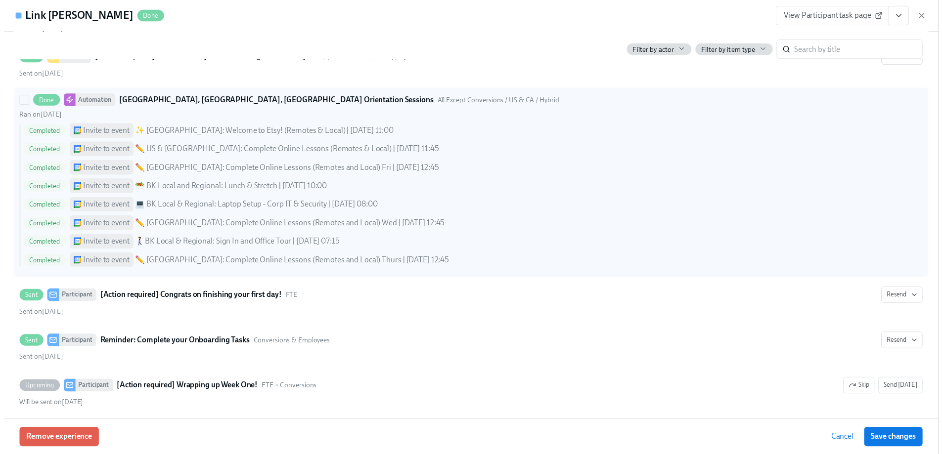
scroll to position [277, 0]
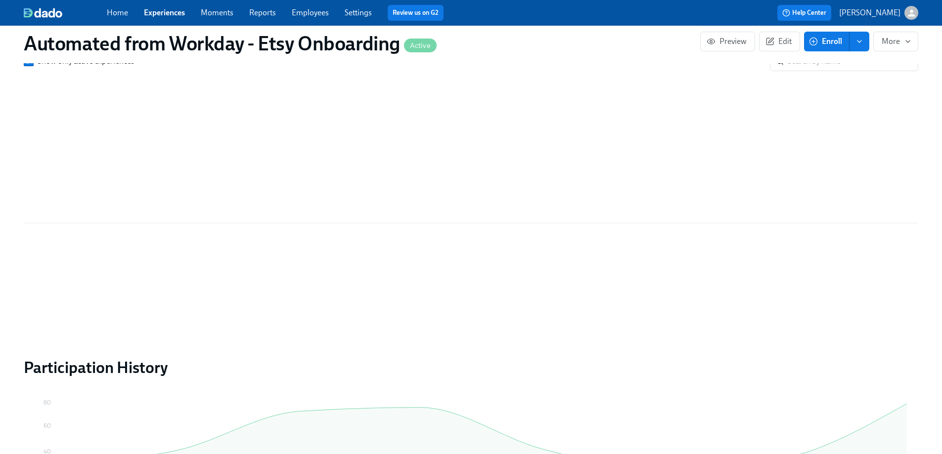
scroll to position [785, 0]
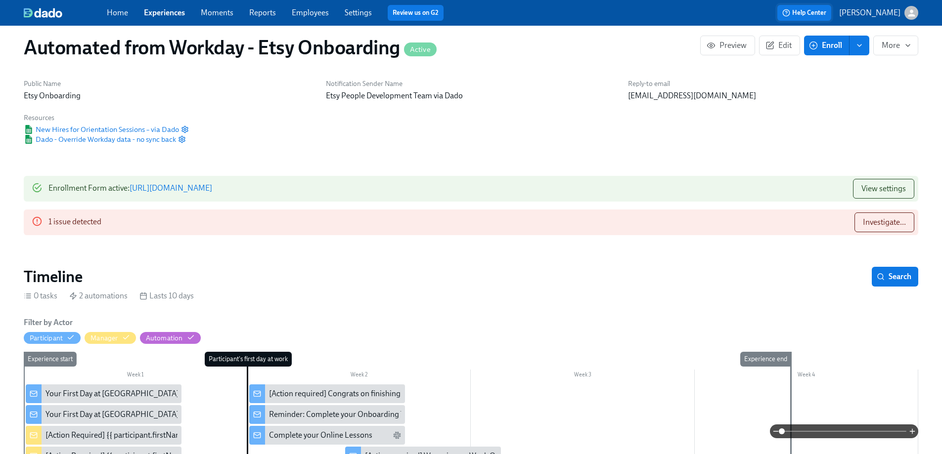
click at [826, 14] on span "Help Center" at bounding box center [804, 13] width 44 height 10
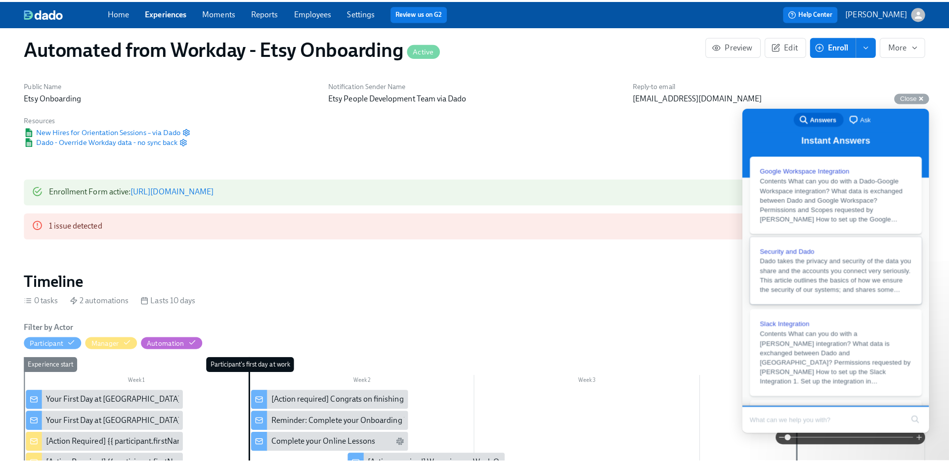
scroll to position [0, 0]
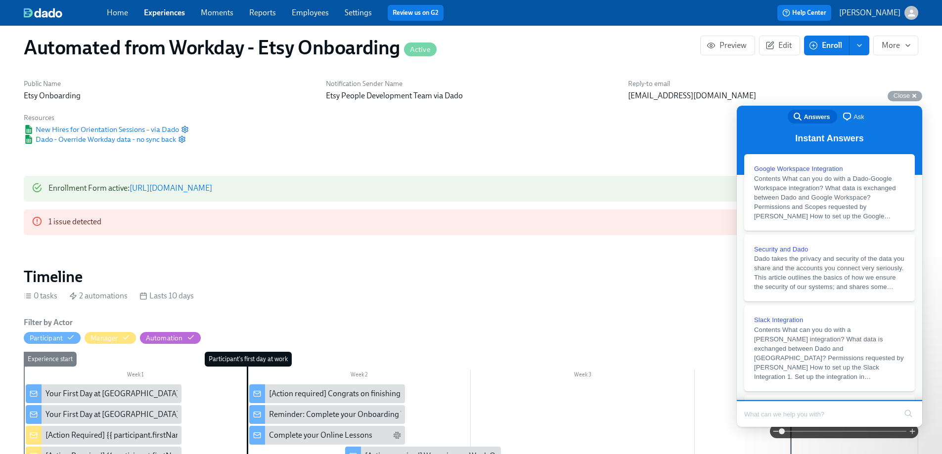
click at [882, 5] on div "Help Center [PERSON_NAME]" at bounding box center [716, 13] width 406 height 16
click at [882, 8] on p "[PERSON_NAME]" at bounding box center [869, 12] width 61 height 11
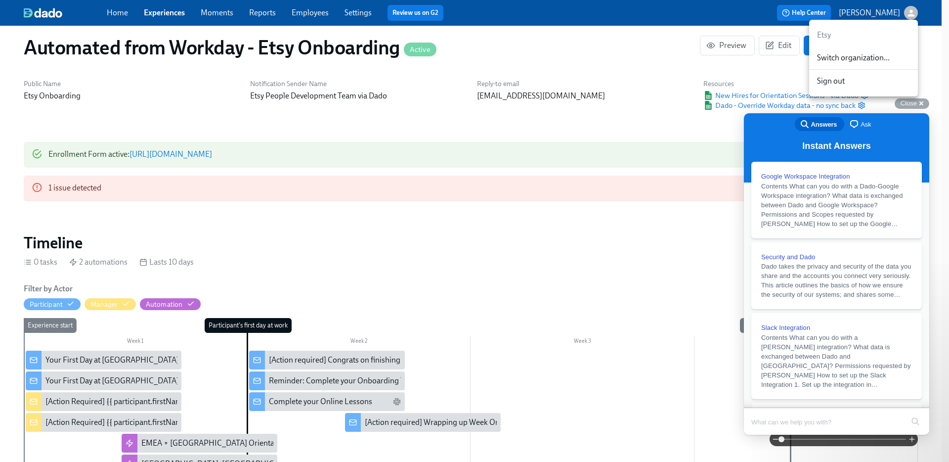
click at [837, 59] on span "Switch organization..." at bounding box center [863, 57] width 93 height 11
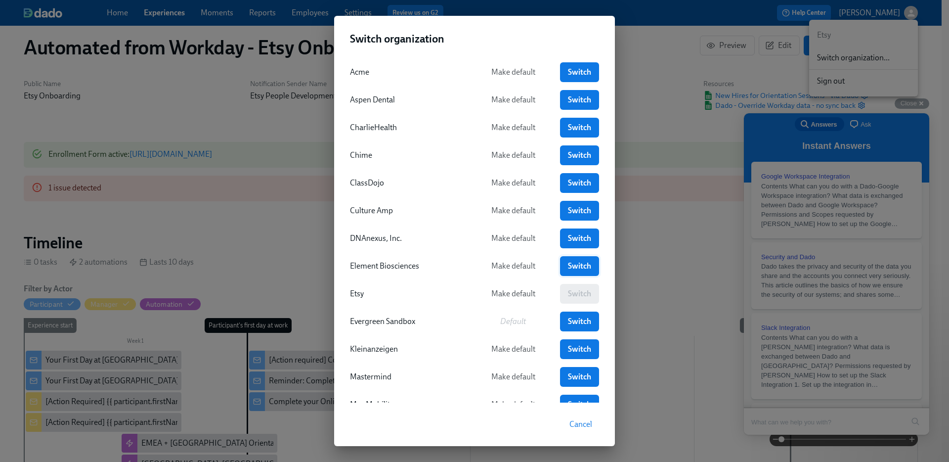
click at [567, 264] on span "Switch" at bounding box center [579, 266] width 25 height 10
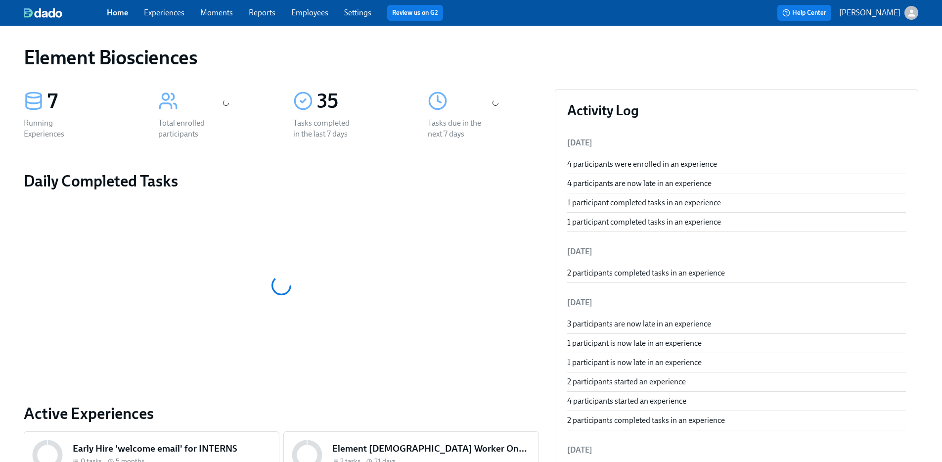
click at [176, 10] on link "Experiences" at bounding box center [164, 12] width 41 height 9
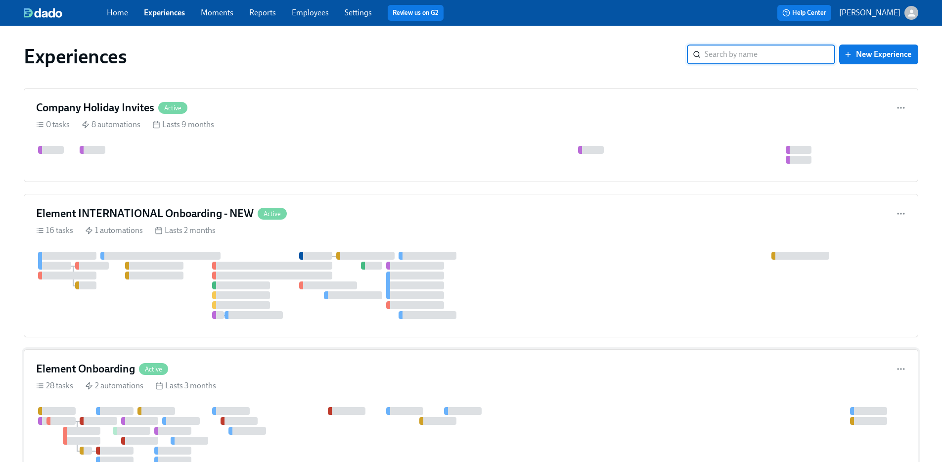
scroll to position [158, 0]
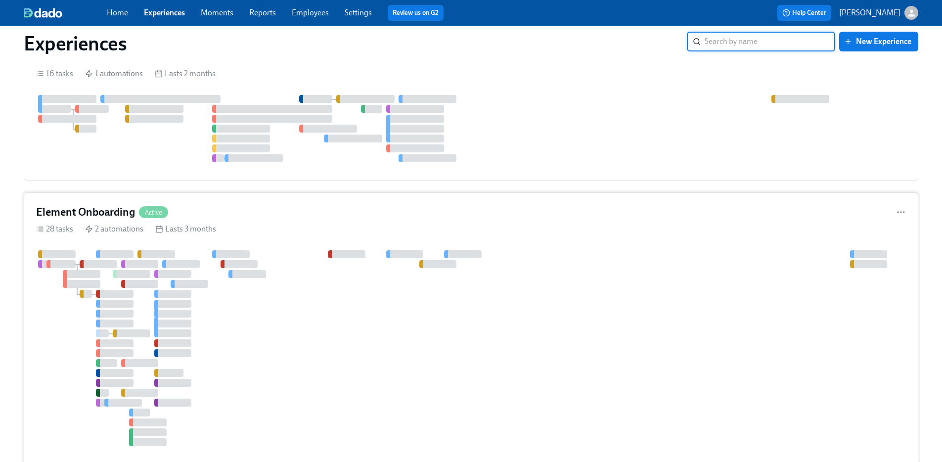
click at [333, 233] on div "28 tasks 2 automations Lasts 3 months" at bounding box center [471, 228] width 870 height 11
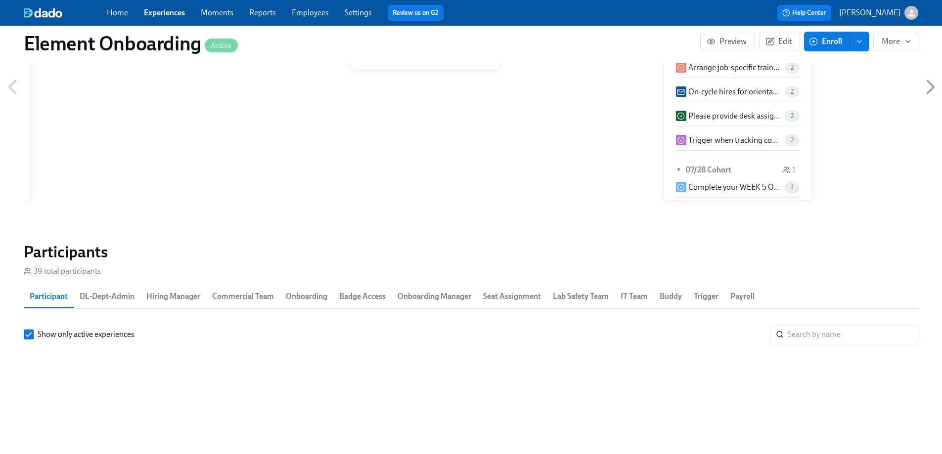
scroll to position [0, 12024]
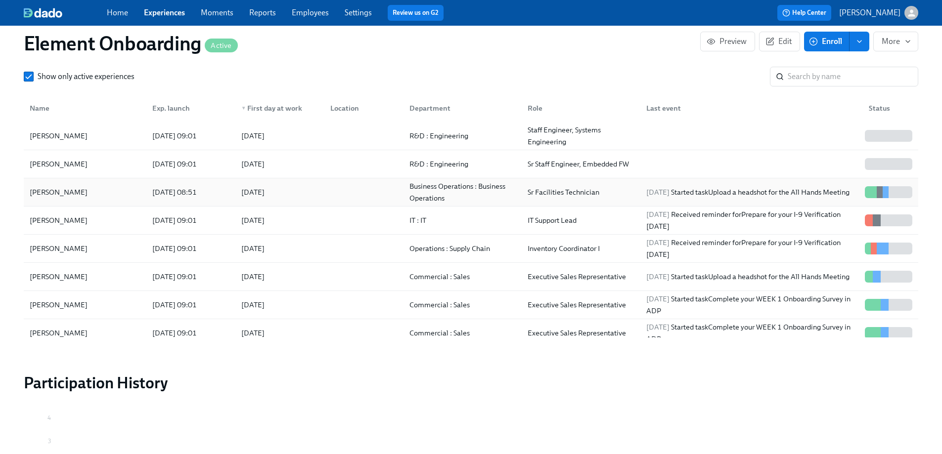
click at [130, 194] on div "Junior Pardo" at bounding box center [85, 192] width 119 height 20
click at [107, 284] on div "John Donaldson" at bounding box center [85, 277] width 119 height 20
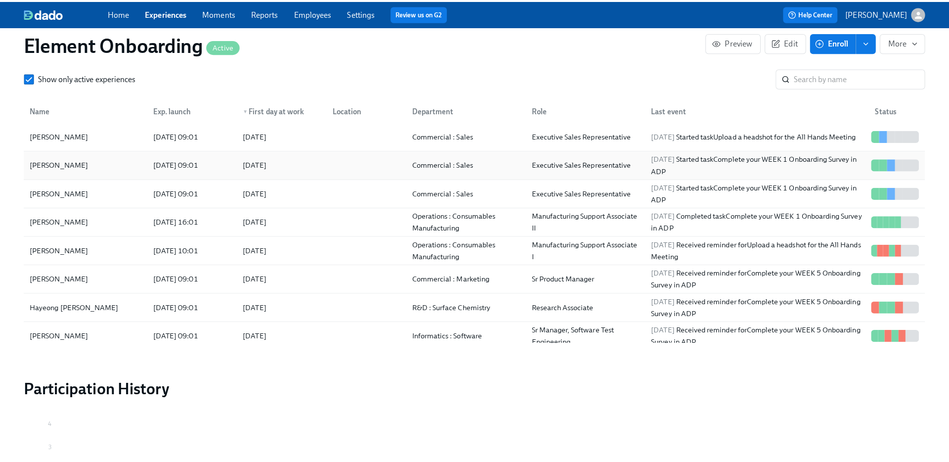
scroll to position [144, 0]
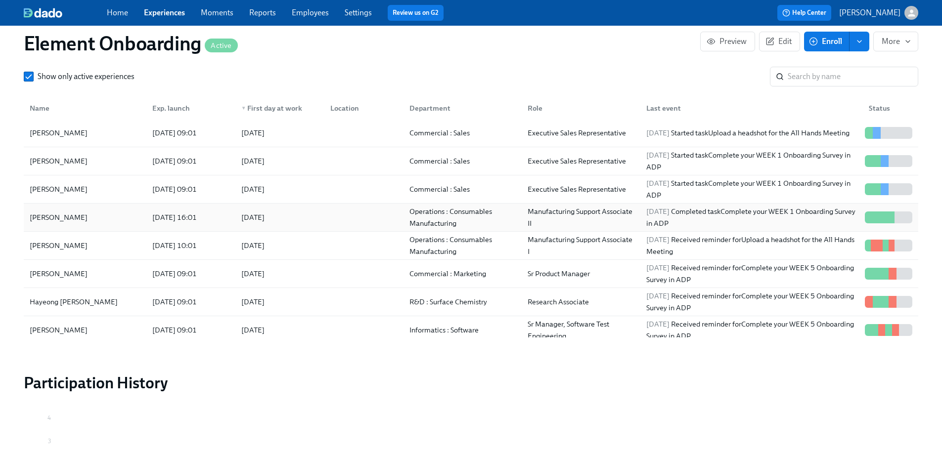
click at [105, 214] on div "Devon Lee" at bounding box center [85, 218] width 119 height 20
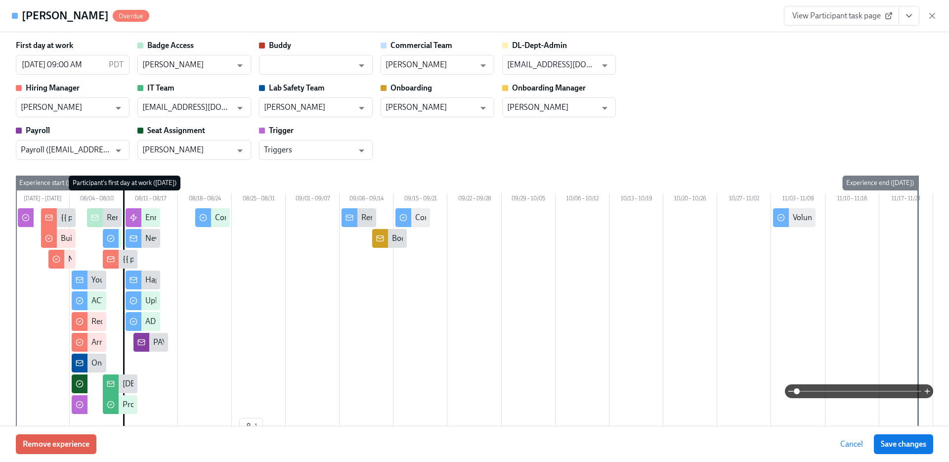
click at [113, 17] on span "Overdue" at bounding box center [131, 15] width 37 height 7
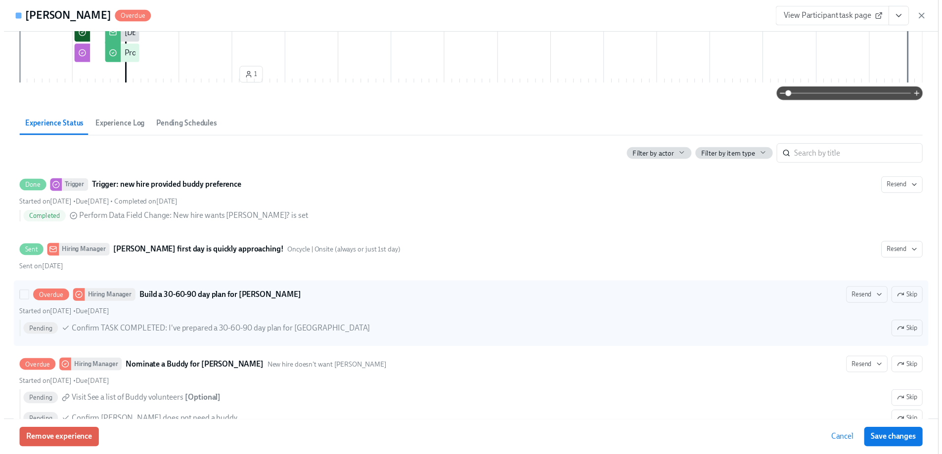
scroll to position [435, 0]
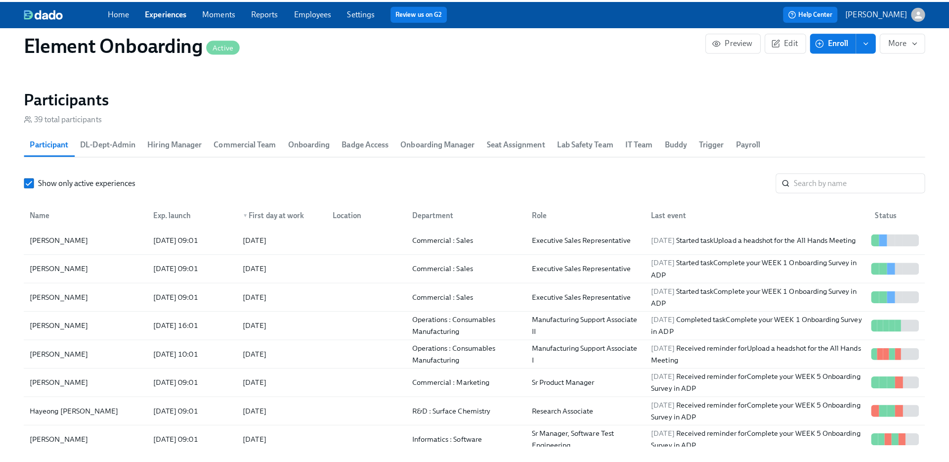
scroll to position [1113, 0]
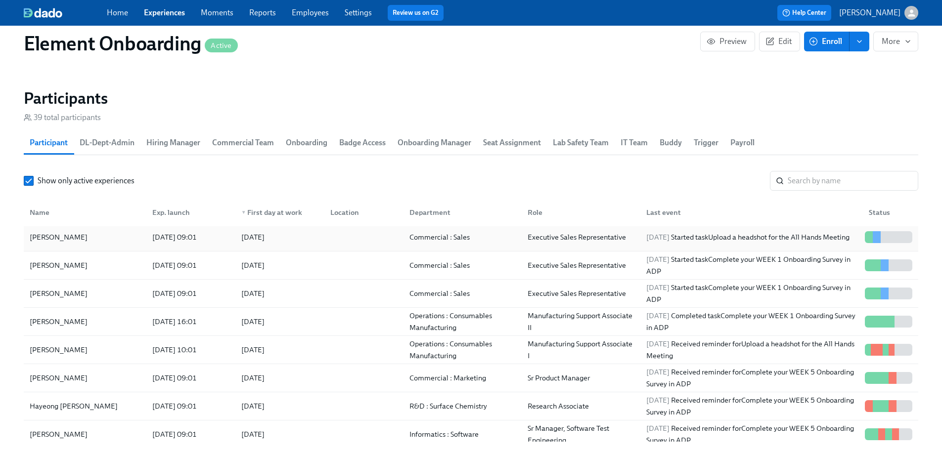
click at [90, 231] on div "John Donaldson" at bounding box center [85, 237] width 119 height 20
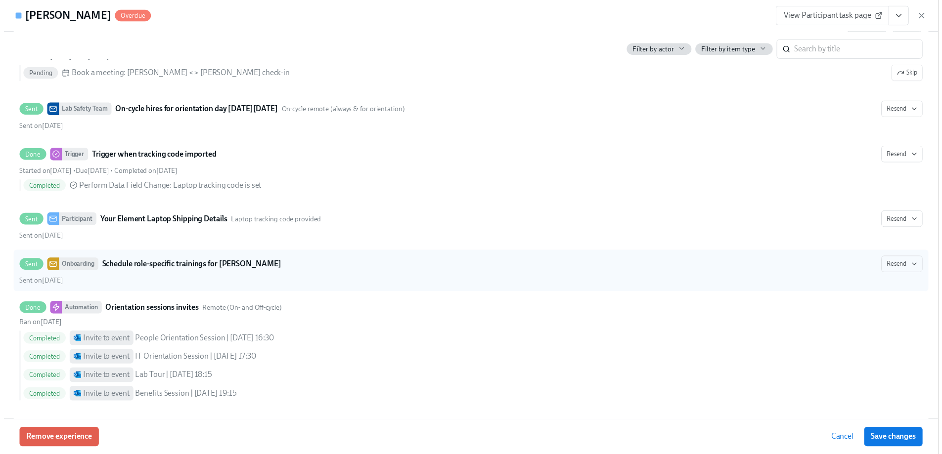
scroll to position [1295, 0]
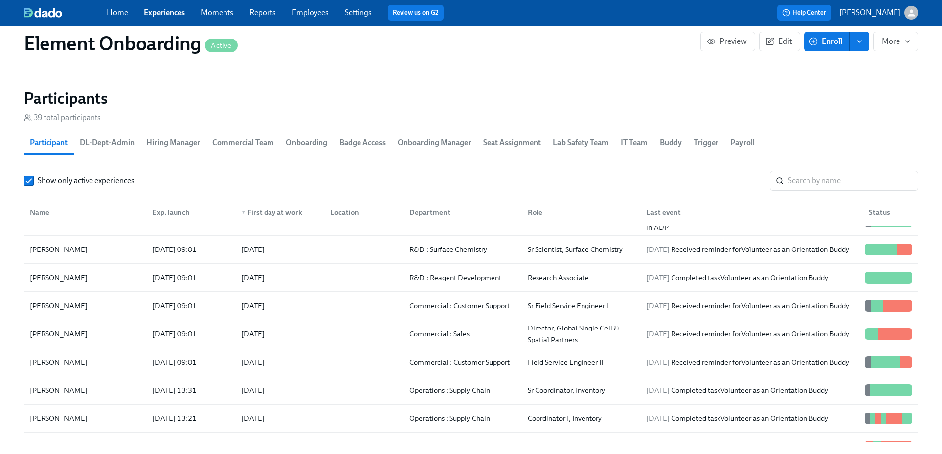
scroll to position [808, 0]
click at [131, 391] on div "Ronnie Laurino" at bounding box center [85, 390] width 119 height 20
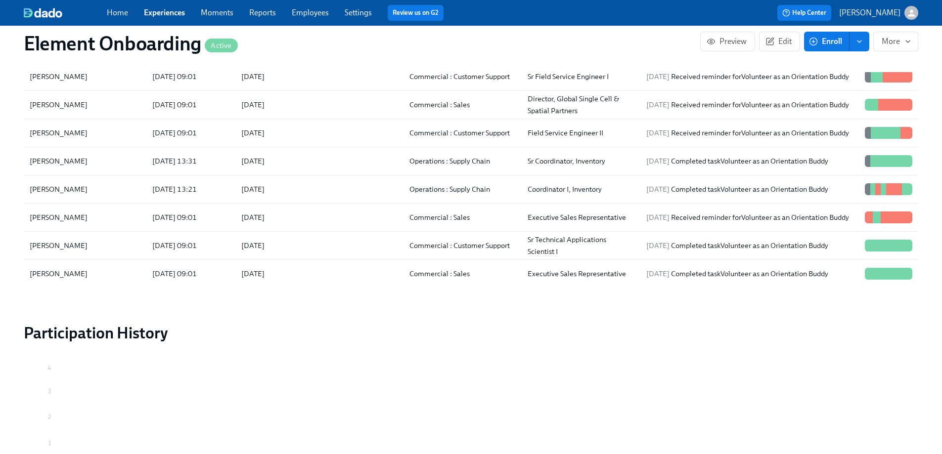
scroll to position [977, 0]
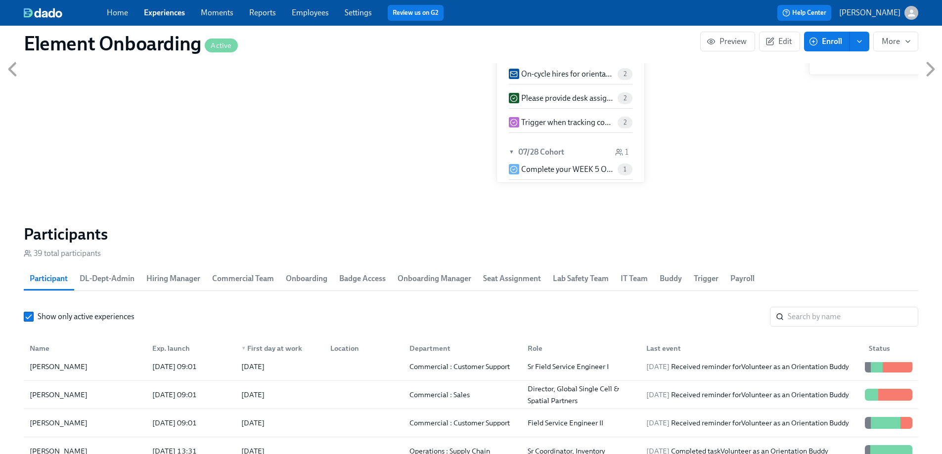
click at [170, 10] on link "Experiences" at bounding box center [164, 12] width 41 height 9
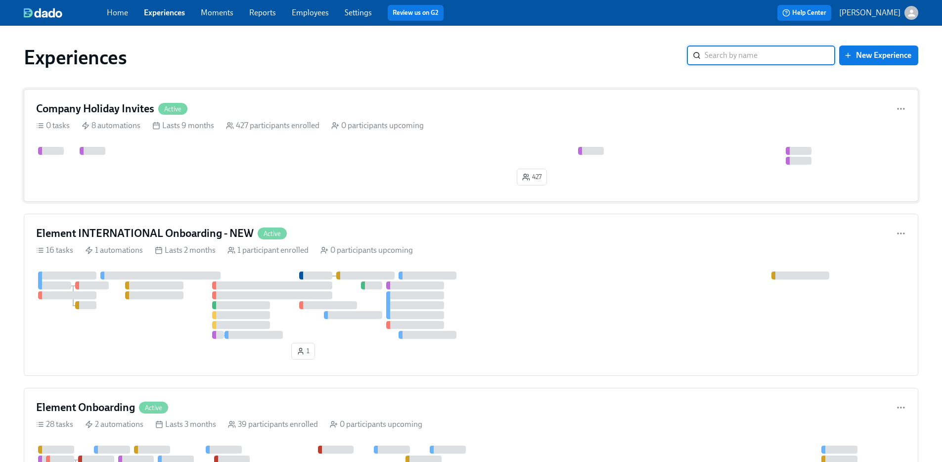
click at [159, 159] on div at bounding box center [866, 156] width 1661 height 18
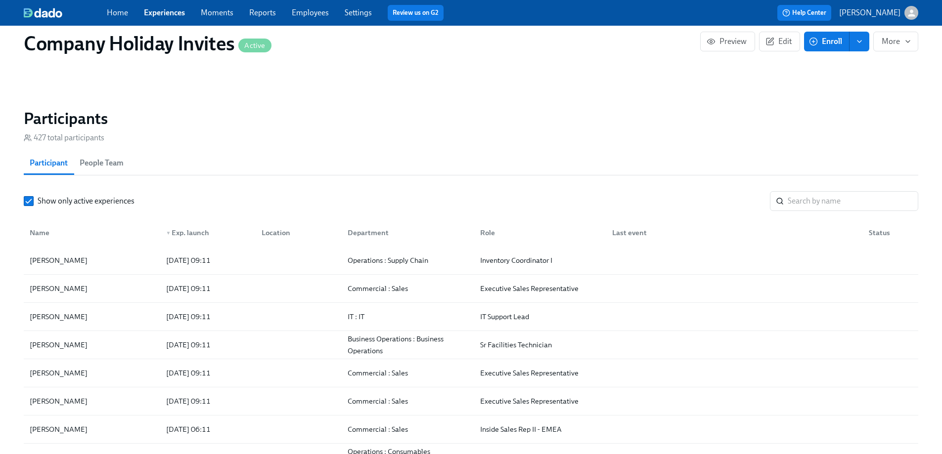
scroll to position [644, 0]
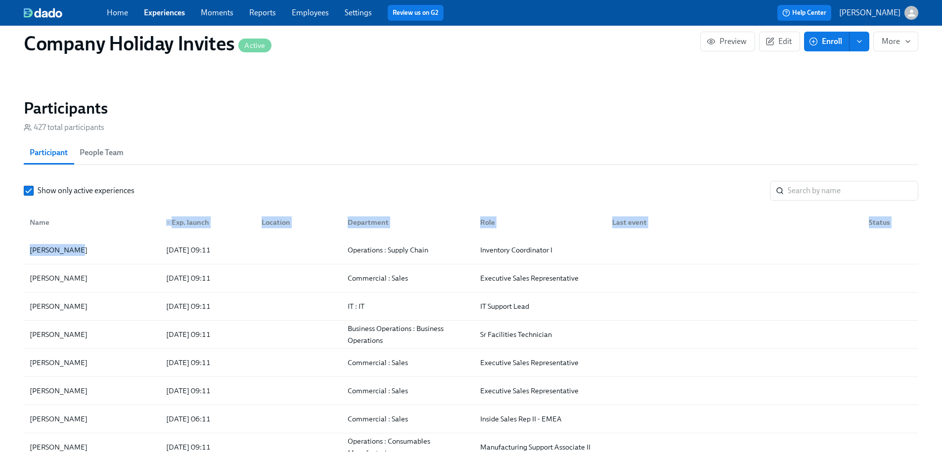
drag, startPoint x: 120, startPoint y: 254, endPoint x: 137, endPoint y: 231, distance: 28.9
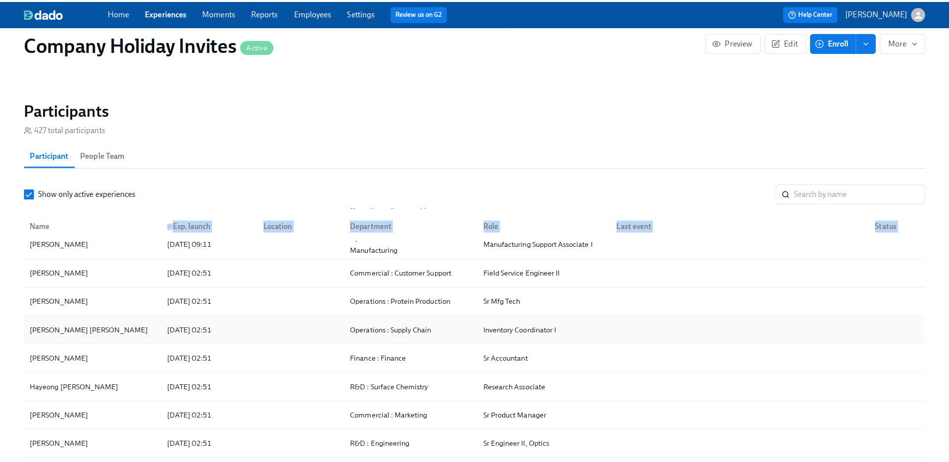
scroll to position [294, 0]
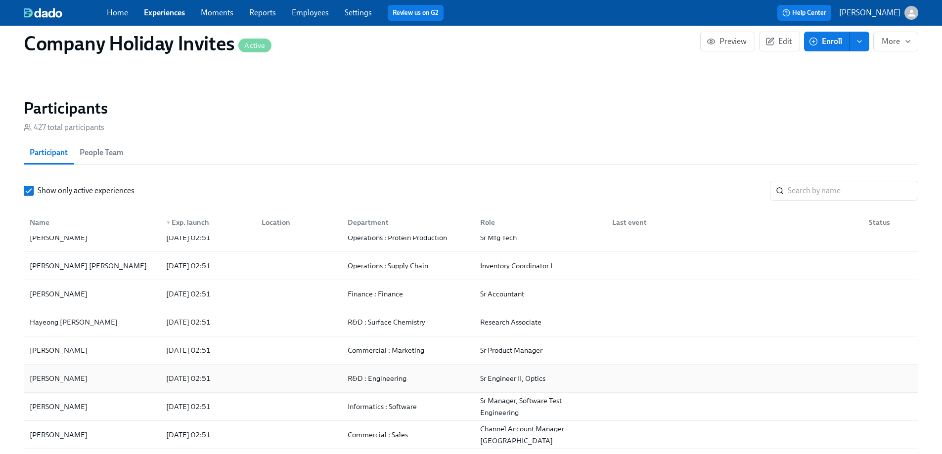
click at [132, 384] on div "Carol Zhang" at bounding box center [92, 379] width 132 height 20
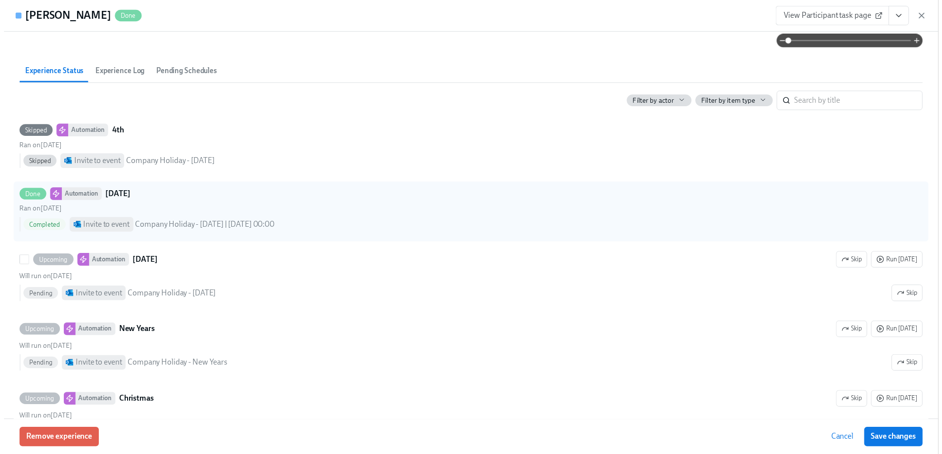
scroll to position [203, 0]
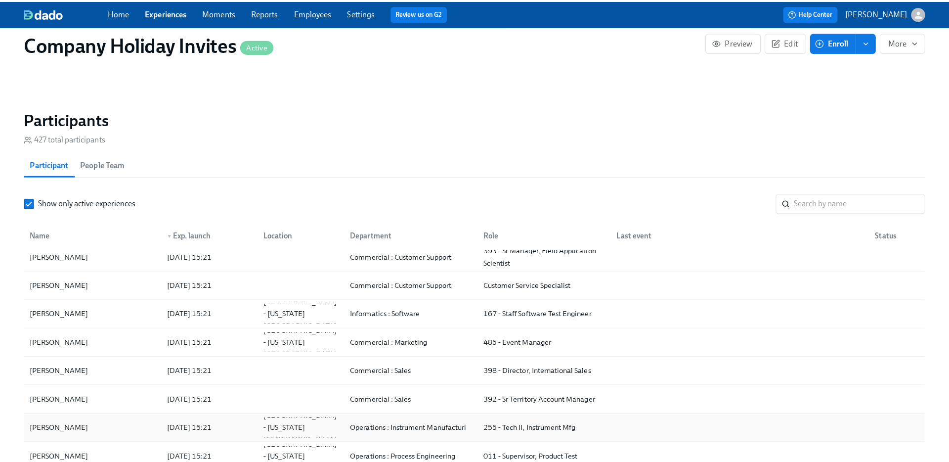
scroll to position [1001, 0]
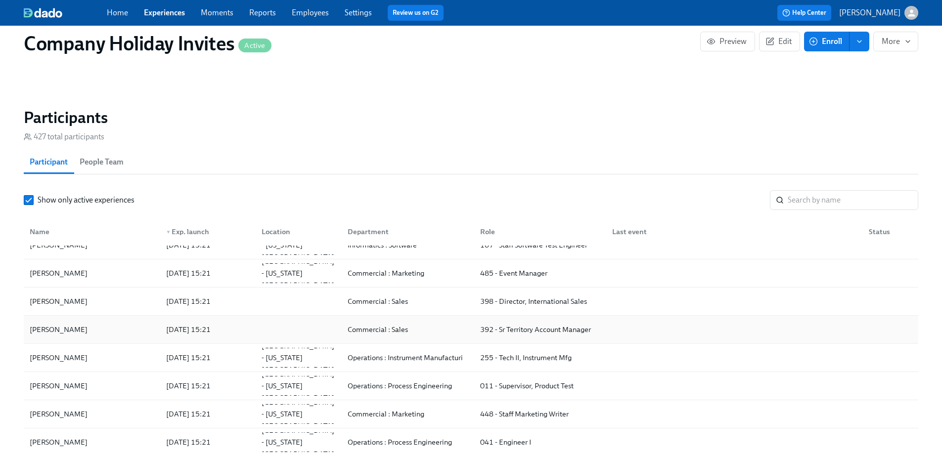
click at [130, 338] on div "Natascha Heidemanns" at bounding box center [92, 330] width 132 height 20
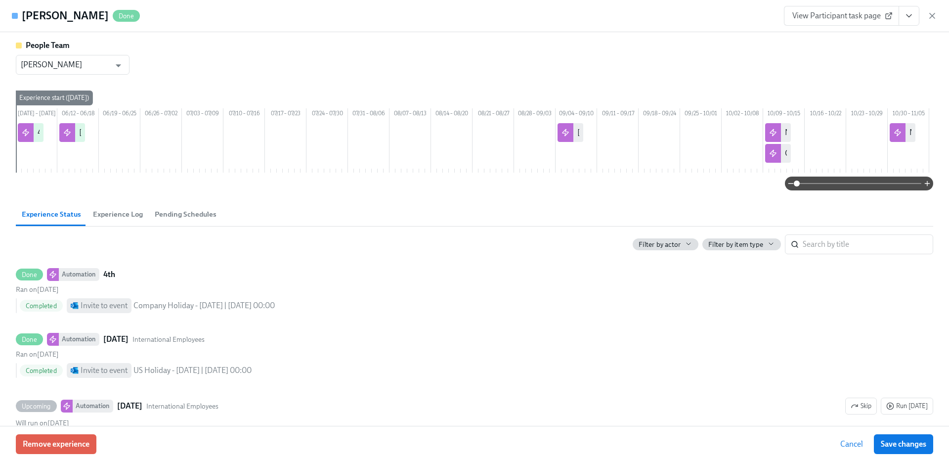
click at [140, 17] on span "Done" at bounding box center [126, 15] width 27 height 7
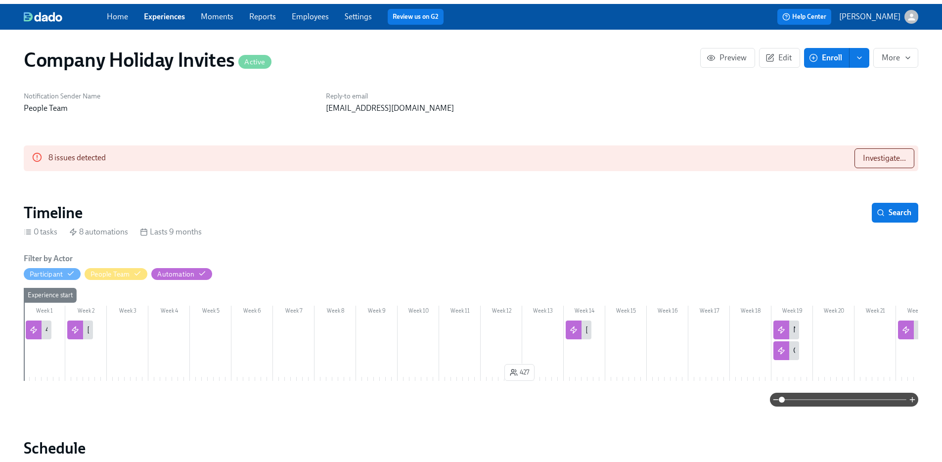
scroll to position [1538, 0]
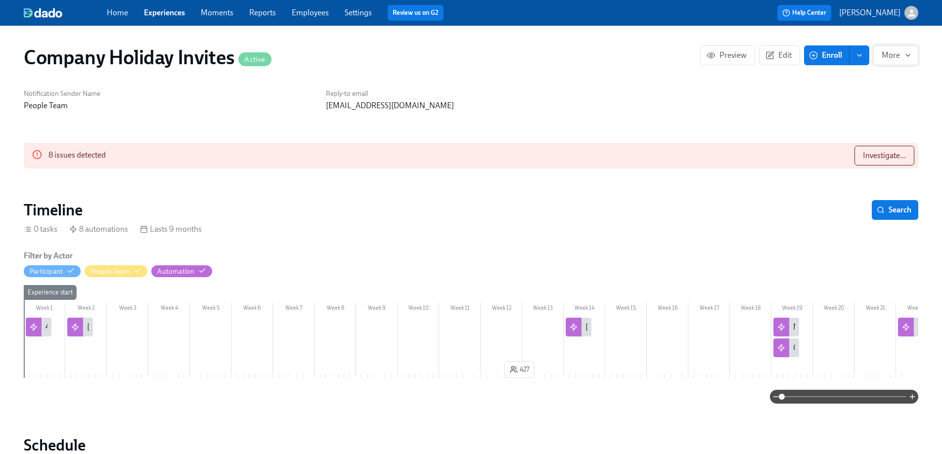
click at [886, 55] on span "More" at bounding box center [895, 55] width 28 height 10
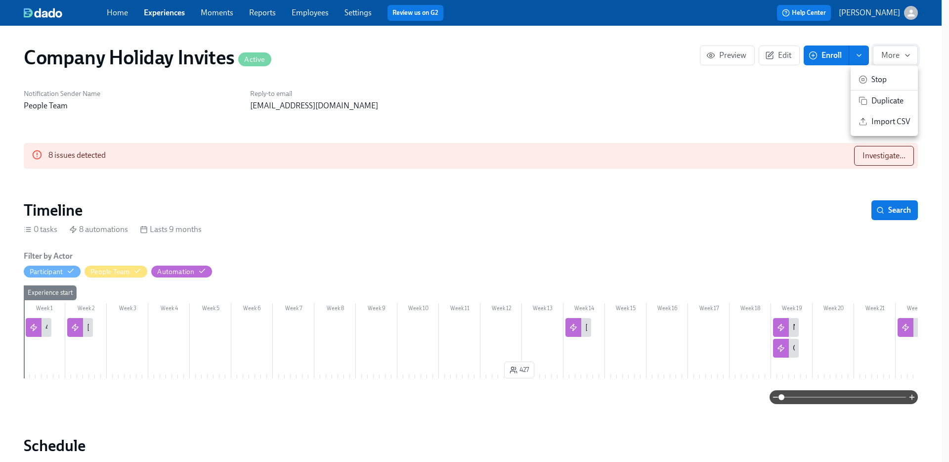
click at [886, 55] on div at bounding box center [474, 231] width 949 height 462
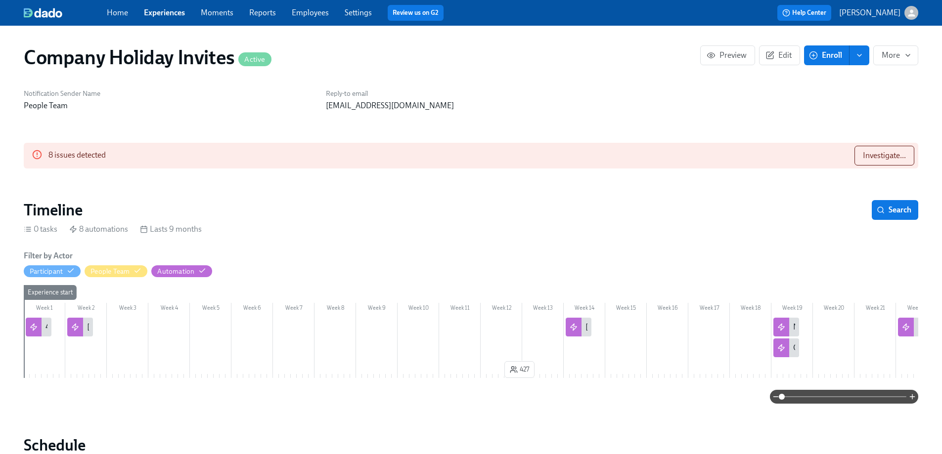
click at [262, 13] on link "Reports" at bounding box center [262, 12] width 27 height 9
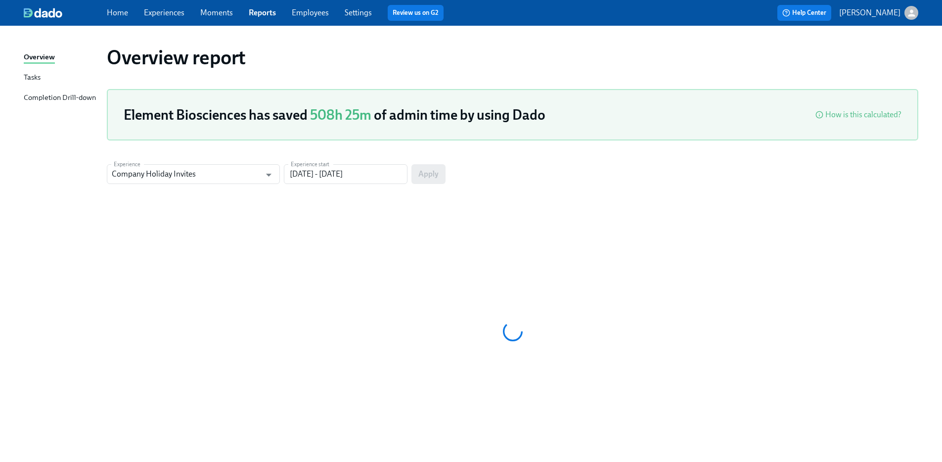
click at [37, 75] on div "Tasks" at bounding box center [32, 78] width 17 height 12
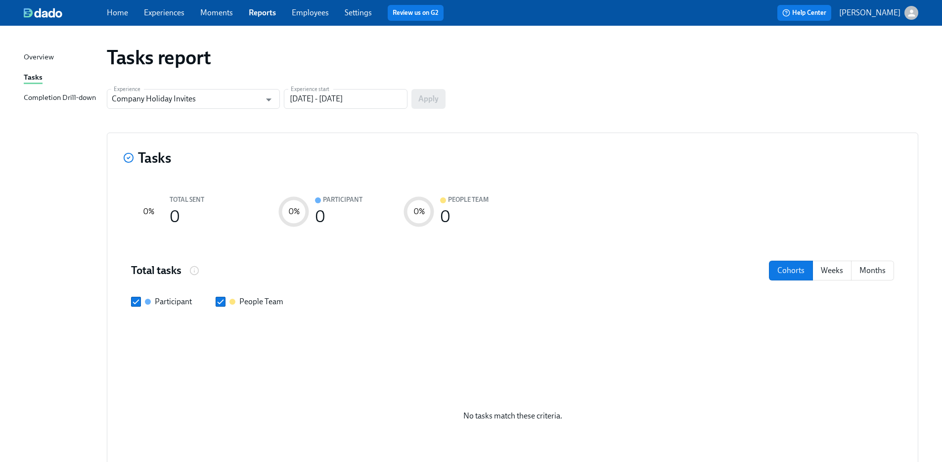
click at [316, 9] on link "Employees" at bounding box center [310, 12] width 37 height 9
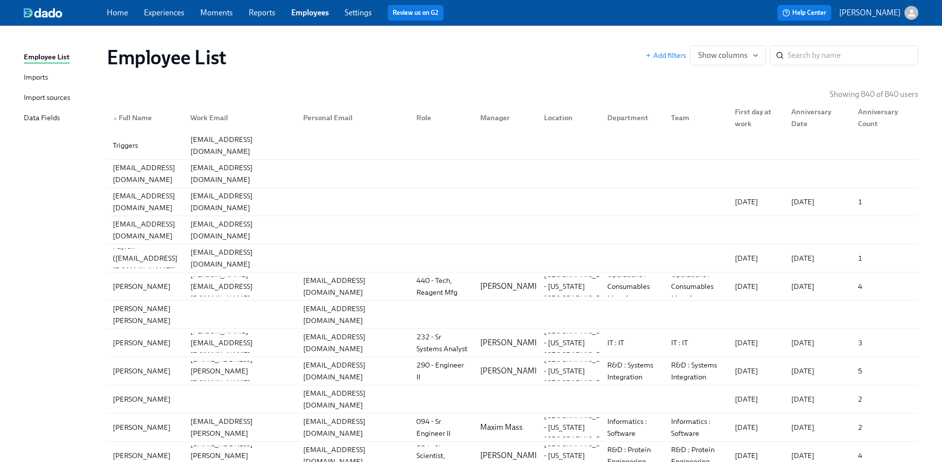
click at [101, 9] on div at bounding box center [65, 13] width 83 height 10
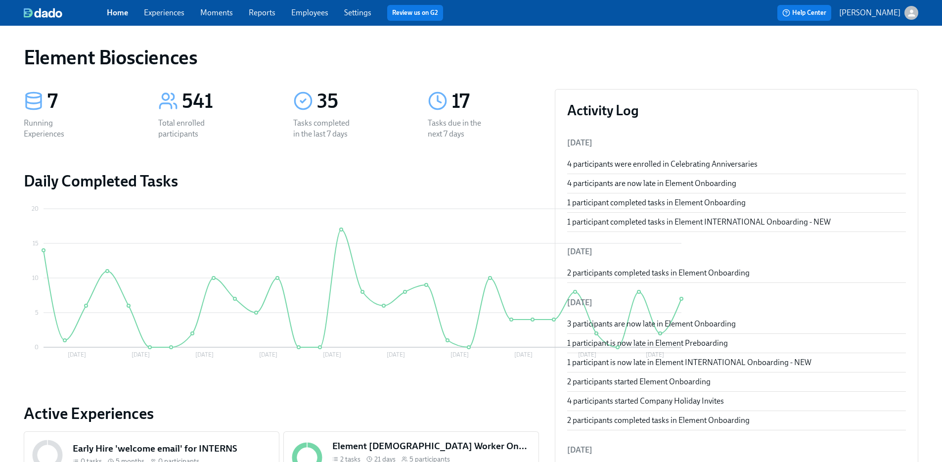
click at [183, 8] on link "Experiences" at bounding box center [164, 12] width 41 height 9
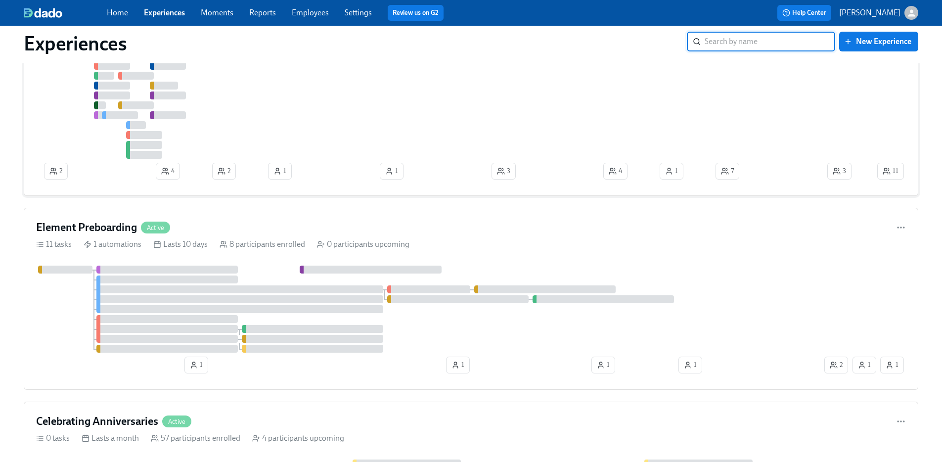
scroll to position [490, 0]
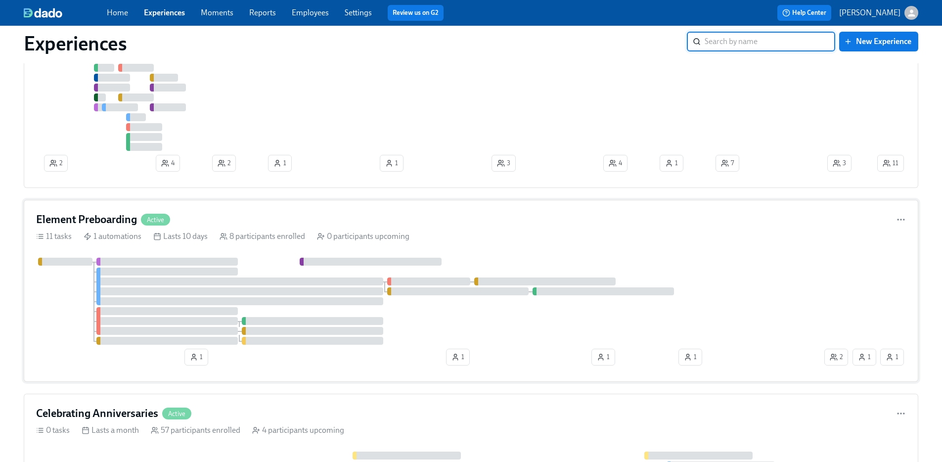
click at [592, 217] on div "Element Preboarding Active" at bounding box center [471, 219] width 870 height 15
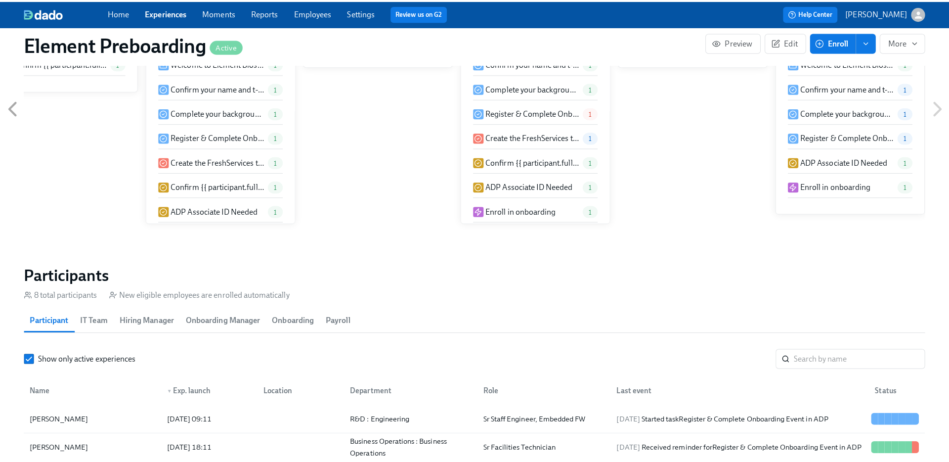
scroll to position [711, 0]
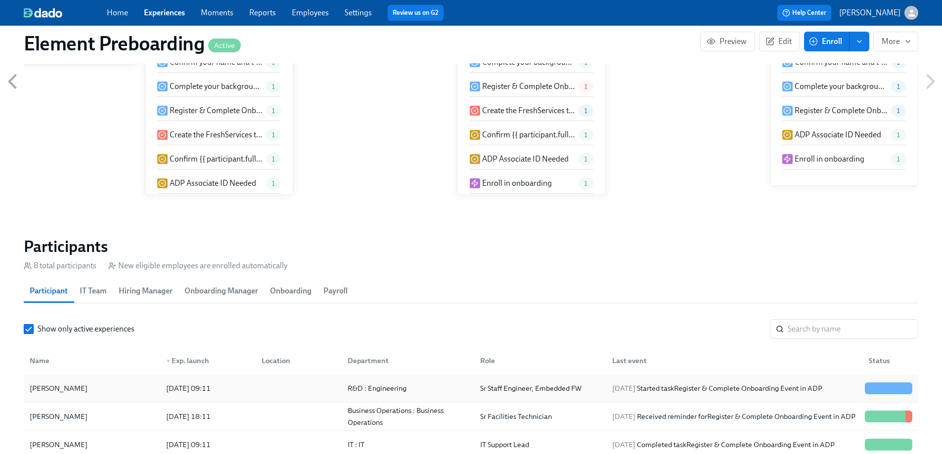
click at [120, 379] on div "Zengyu Wang" at bounding box center [92, 389] width 132 height 20
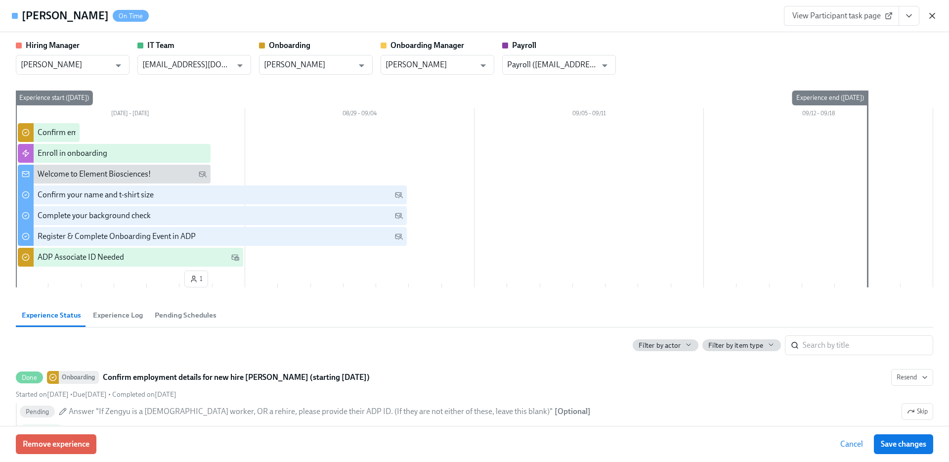
click at [931, 16] on icon "button" at bounding box center [932, 16] width 10 height 10
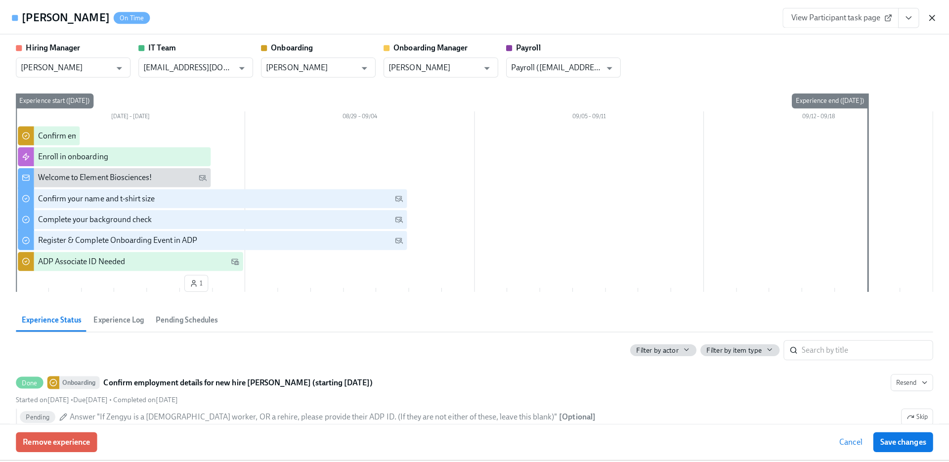
scroll to position [0, 1121]
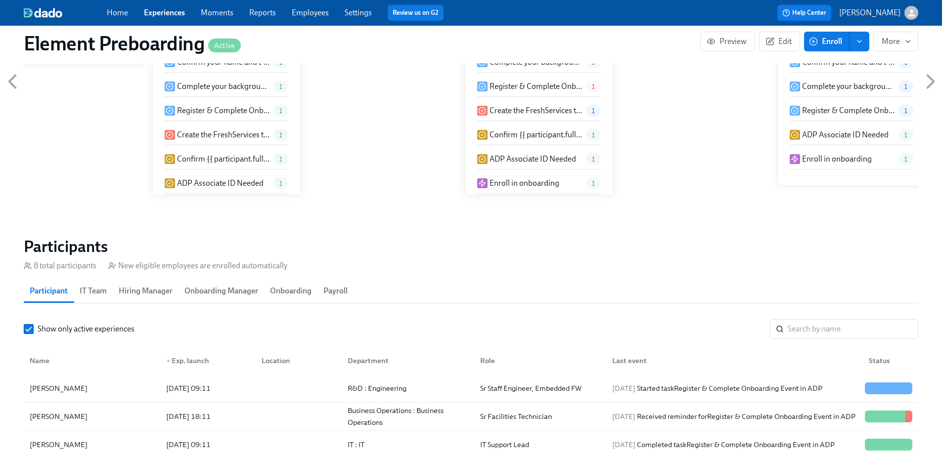
click at [896, 10] on p "[PERSON_NAME]" at bounding box center [869, 12] width 61 height 11
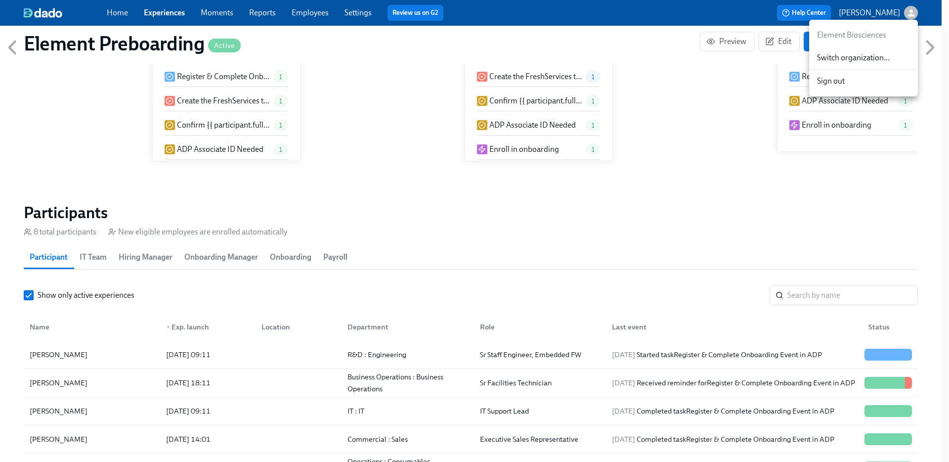
click at [872, 54] on span "Switch organization..." at bounding box center [863, 57] width 93 height 11
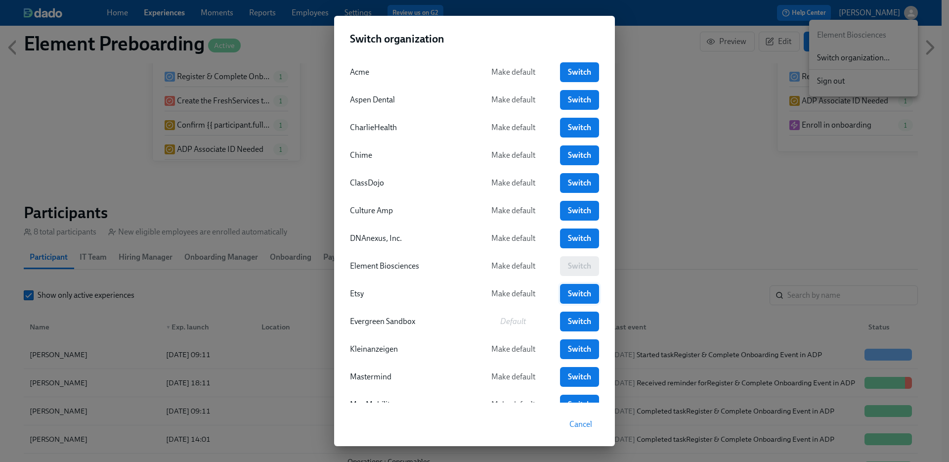
click at [567, 297] on span "Switch" at bounding box center [579, 294] width 25 height 10
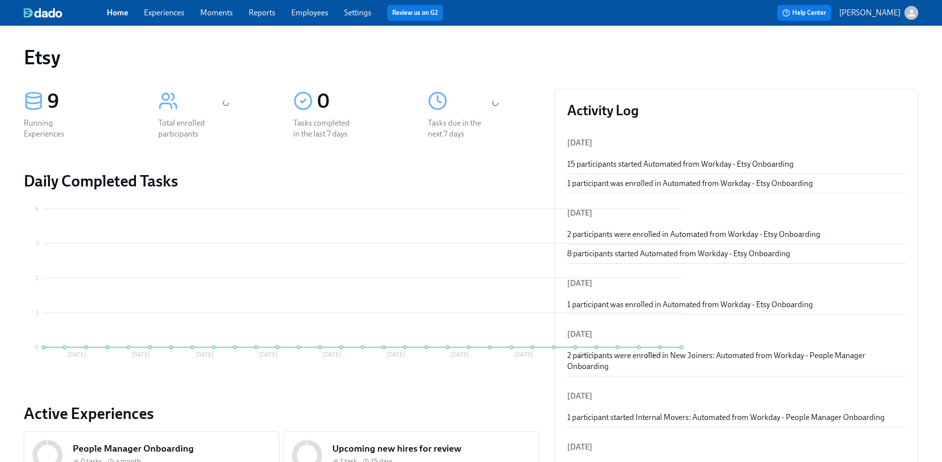
click at [161, 14] on link "Experiences" at bounding box center [164, 12] width 41 height 9
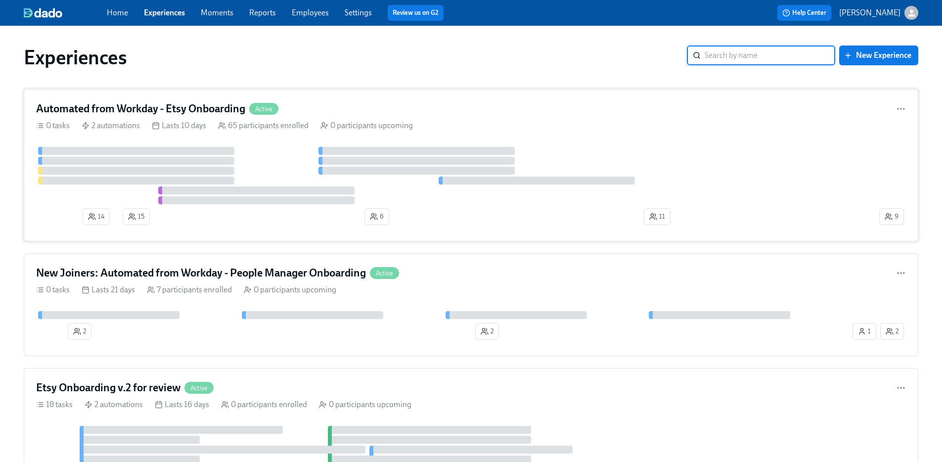
click at [357, 109] on div "Automated from Workday - Etsy Onboarding Active" at bounding box center [471, 108] width 870 height 15
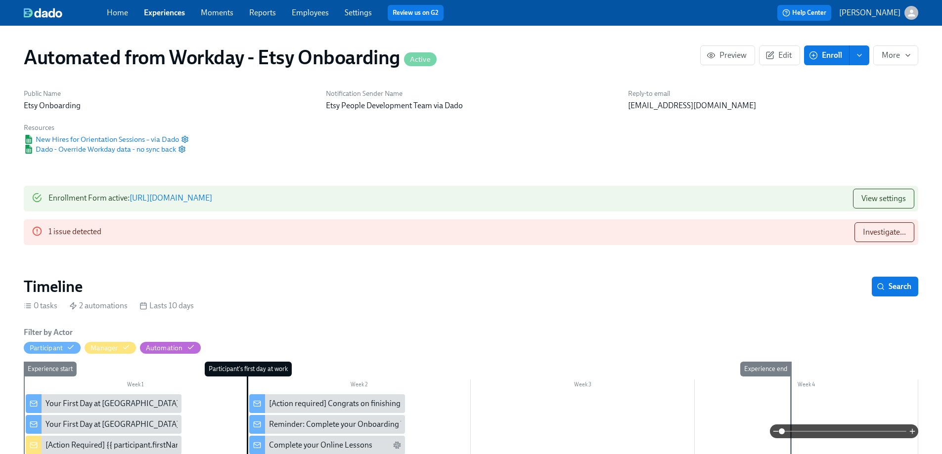
scroll to position [0, 1402]
click at [898, 227] on span "Investigate..." at bounding box center [884, 232] width 43 height 10
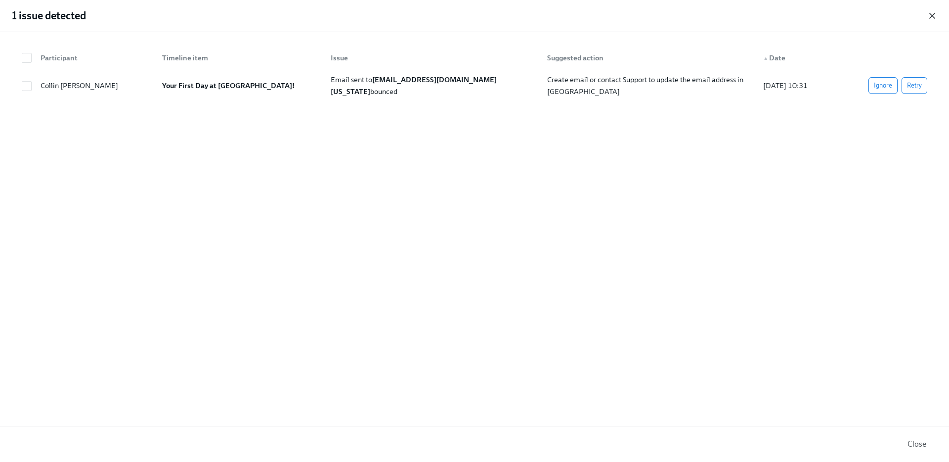
click at [935, 14] on icon "button" at bounding box center [932, 16] width 10 height 10
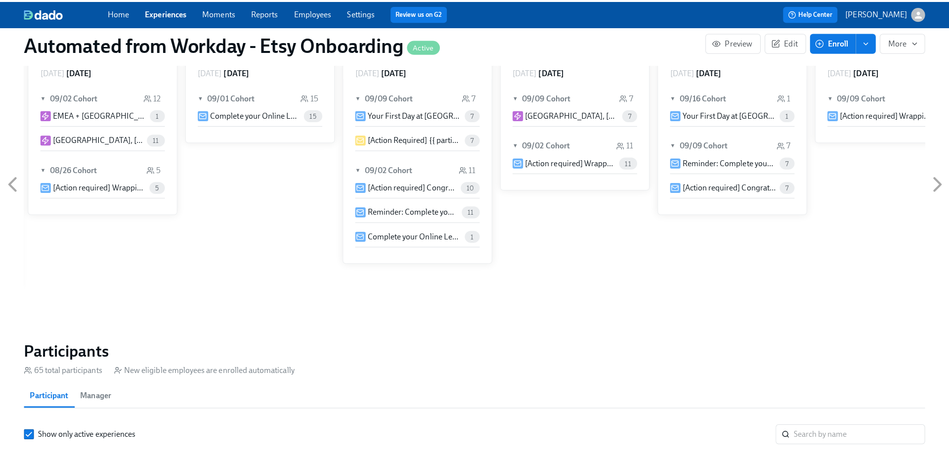
scroll to position [688, 0]
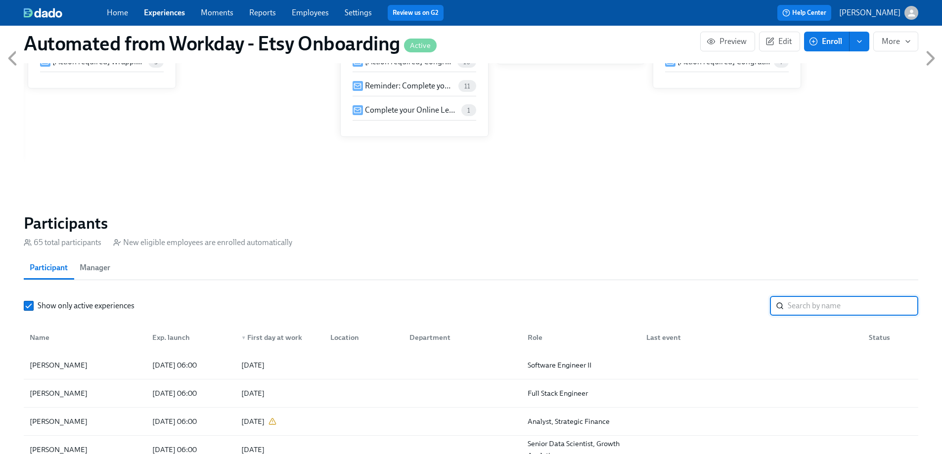
click at [814, 296] on input "search" at bounding box center [852, 306] width 131 height 20
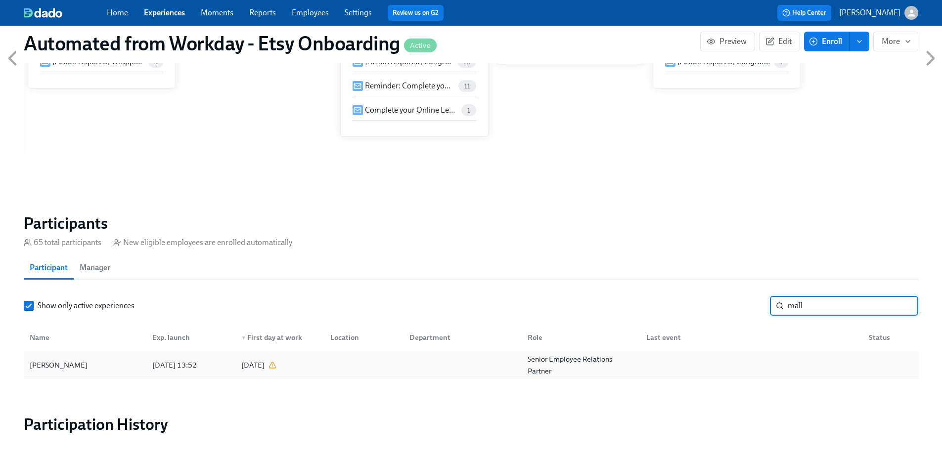
type input "mall"
click at [146, 355] on div "2025/08/27 13:52" at bounding box center [188, 365] width 89 height 20
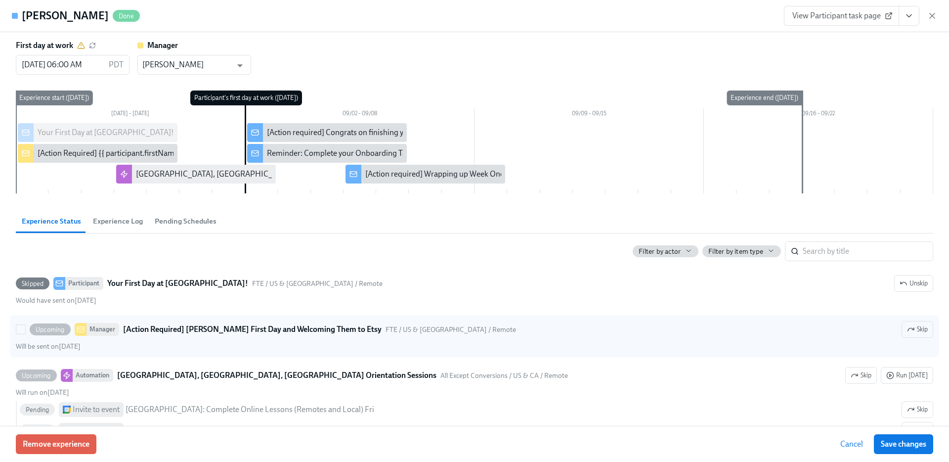
click at [230, 328] on strong "[Action Required] [PERSON_NAME] First Day and Welcoming Them to Etsy" at bounding box center [252, 329] width 259 height 12
click at [25, 328] on input "Upcoming Manager [Action Required] Mallory’s First Day and Welcoming Them to Et…" at bounding box center [20, 329] width 9 height 9
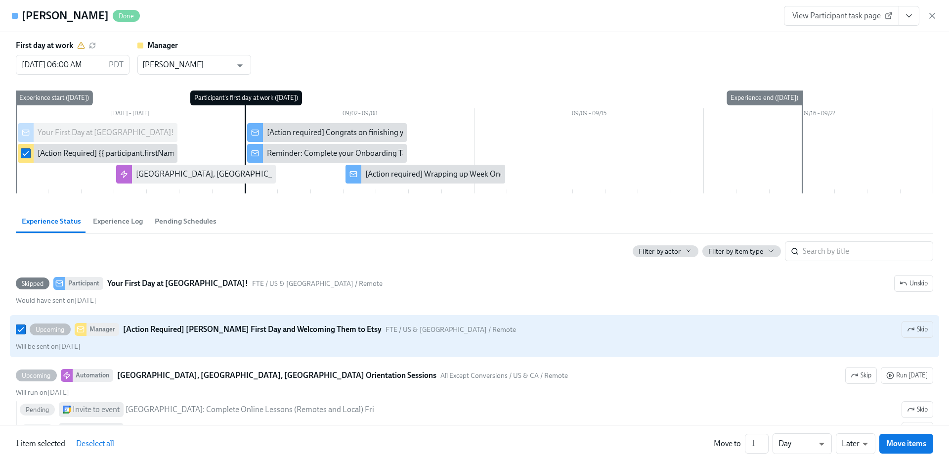
click at [230, 328] on strong "[Action Required] [PERSON_NAME] First Day and Welcoming Them to Etsy" at bounding box center [252, 329] width 259 height 12
click at [25, 328] on input "Upcoming Manager [Action Required] Mallory’s First Day and Welcoming Them to Et…" at bounding box center [20, 329] width 9 height 9
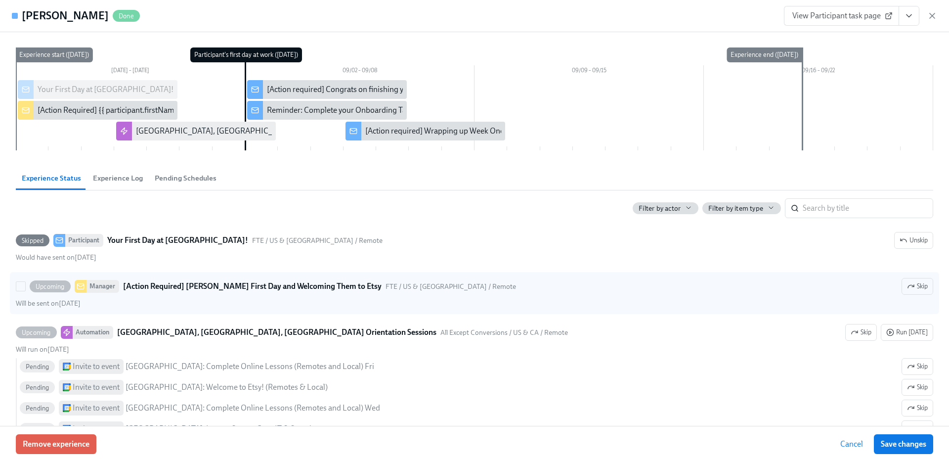
scroll to position [44, 0]
click at [220, 296] on div "Upcoming Manager [Action Required] Mallory’s First Day and Welcoming Them to Et…" at bounding box center [474, 292] width 917 height 30
click at [25, 290] on input "Upcoming Manager [Action Required] Mallory’s First Day and Welcoming Them to Et…" at bounding box center [20, 285] width 9 height 9
checkbox input "true"
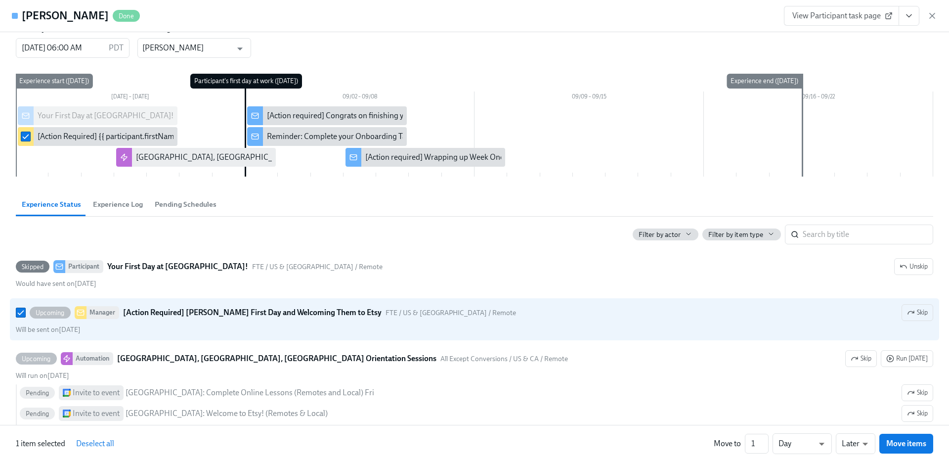
scroll to position [0, 0]
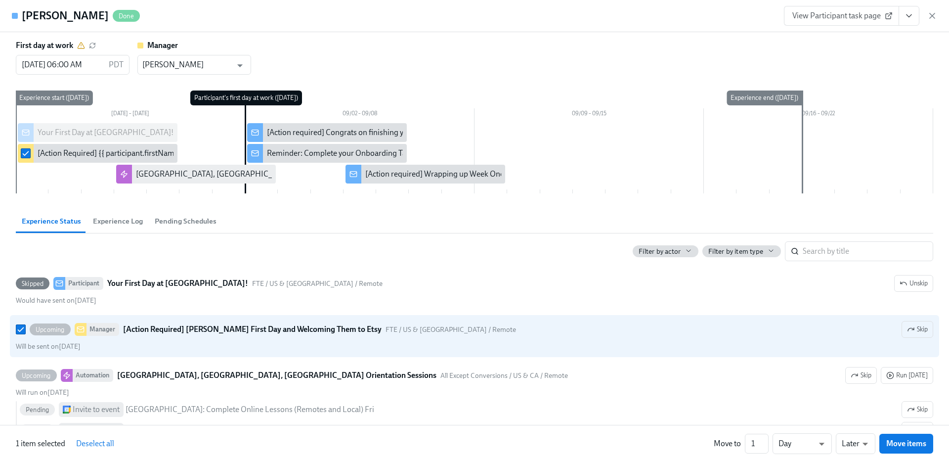
click at [123, 219] on span "Experience Log" at bounding box center [118, 221] width 50 height 11
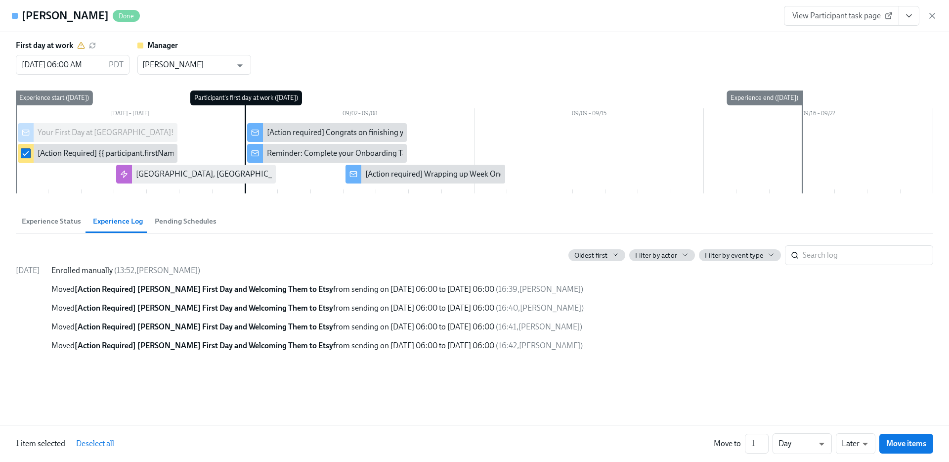
click at [149, 222] on button "Pending Schedules" at bounding box center [186, 221] width 74 height 24
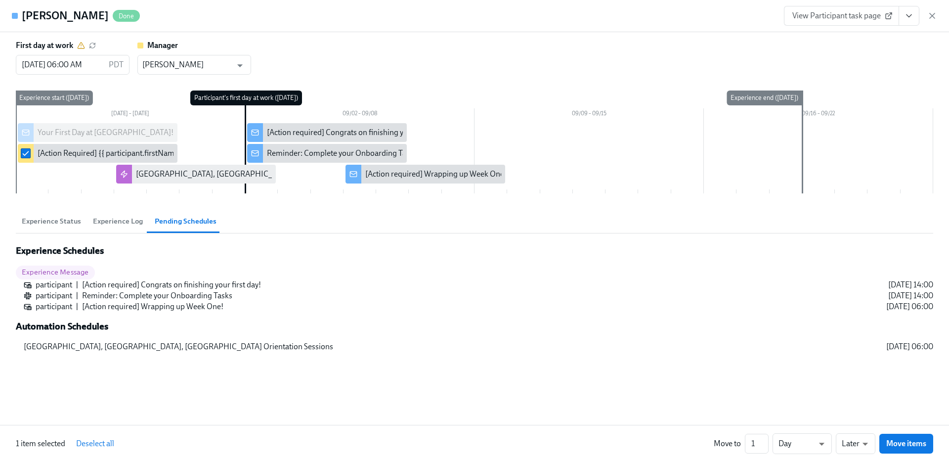
click at [131, 284] on div "[Action required] Congrats on finishing your first day!" at bounding box center [483, 284] width 802 height 11
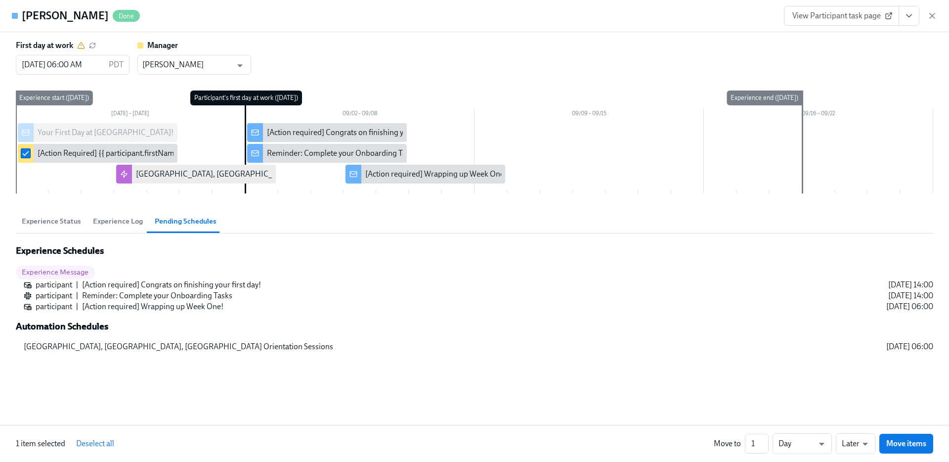
click at [132, 290] on div "Reminder: Complete your Onboarding Tasks" at bounding box center [483, 295] width 802 height 11
click at [132, 296] on div "Reminder: Complete your Onboarding Tasks" at bounding box center [483, 295] width 802 height 11
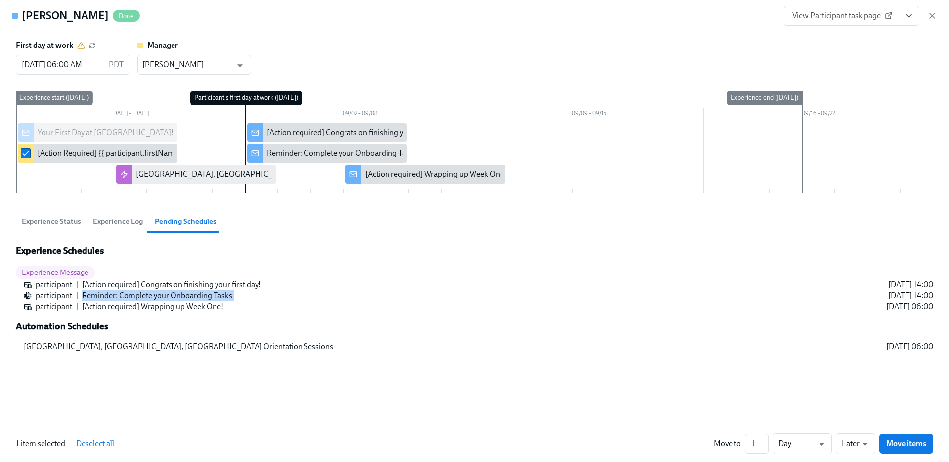
click at [132, 296] on div "Reminder: Complete your Onboarding Tasks" at bounding box center [483, 295] width 802 height 11
click at [107, 337] on div "Experience Schedules Experience Message participant | [Action required] Congrat…" at bounding box center [474, 298] width 917 height 107
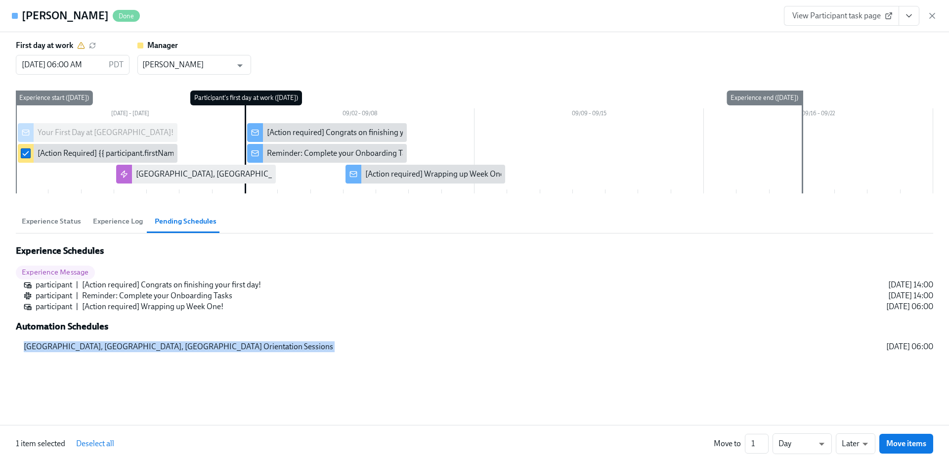
click at [107, 337] on div "Experience Schedules Experience Message participant | [Action required] Congrat…" at bounding box center [474, 298] width 917 height 107
click at [85, 272] on span "Experience Message" at bounding box center [55, 271] width 79 height 7
click at [69, 227] on button "Experience Status" at bounding box center [51, 221] width 71 height 24
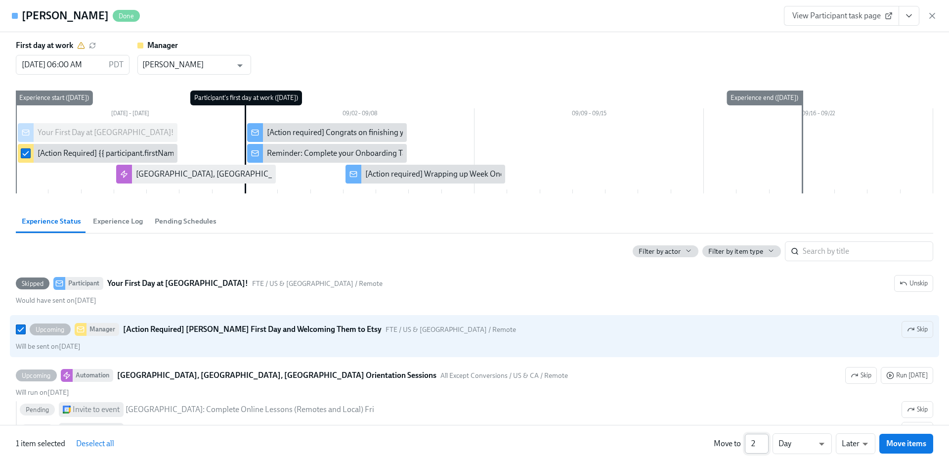
type input "2"
click at [765, 442] on input "2" at bounding box center [757, 444] width 24 height 20
click at [912, 448] on button "Move items" at bounding box center [906, 444] width 54 height 20
checkbox input "false"
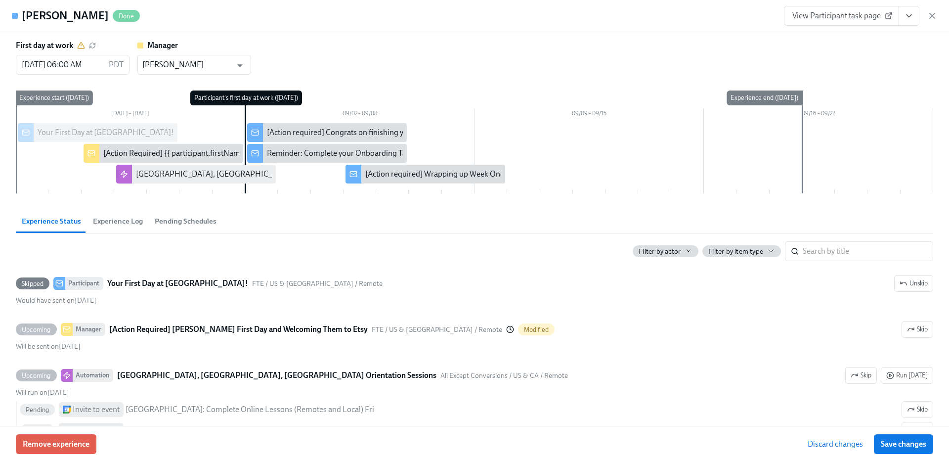
click at [912, 448] on span "Save changes" at bounding box center [903, 444] width 45 height 10
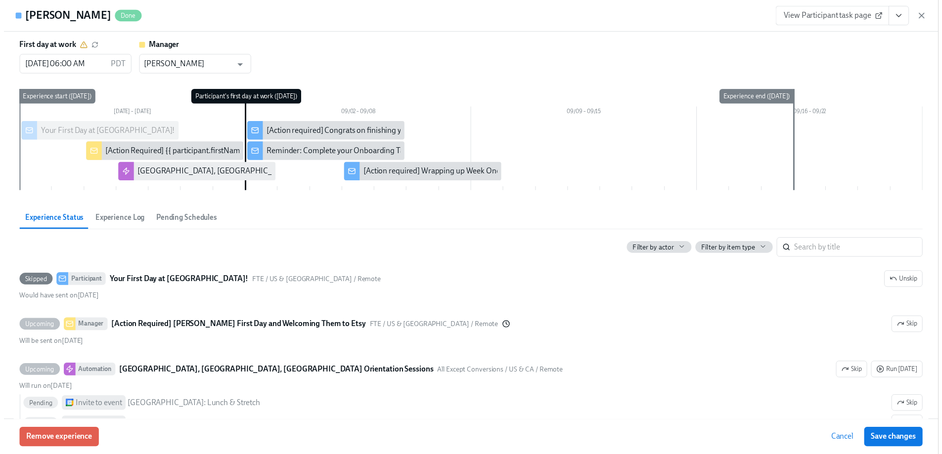
scroll to position [0, 1402]
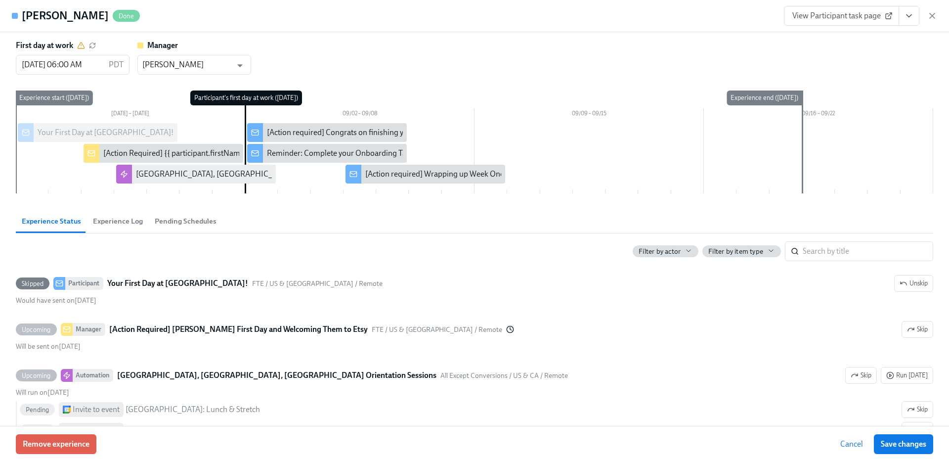
type input "[PERSON_NAME]"
click at [859, 447] on span "Cancel" at bounding box center [851, 444] width 23 height 10
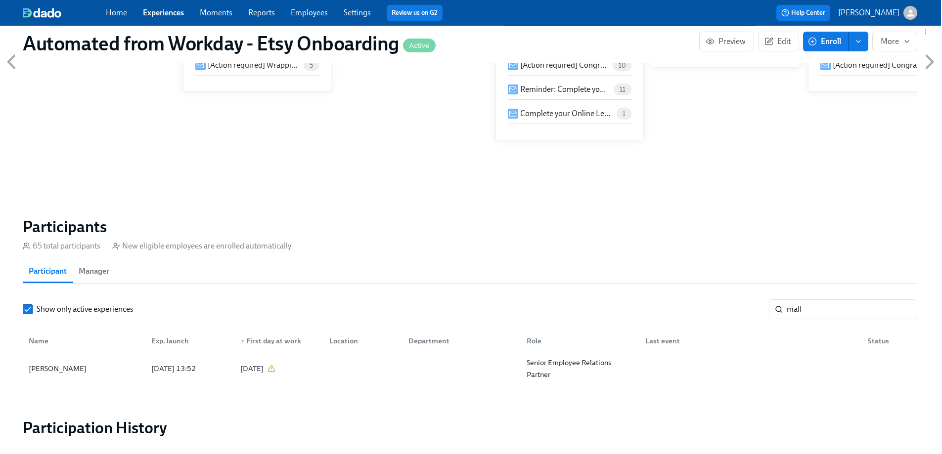
scroll to position [697, 1]
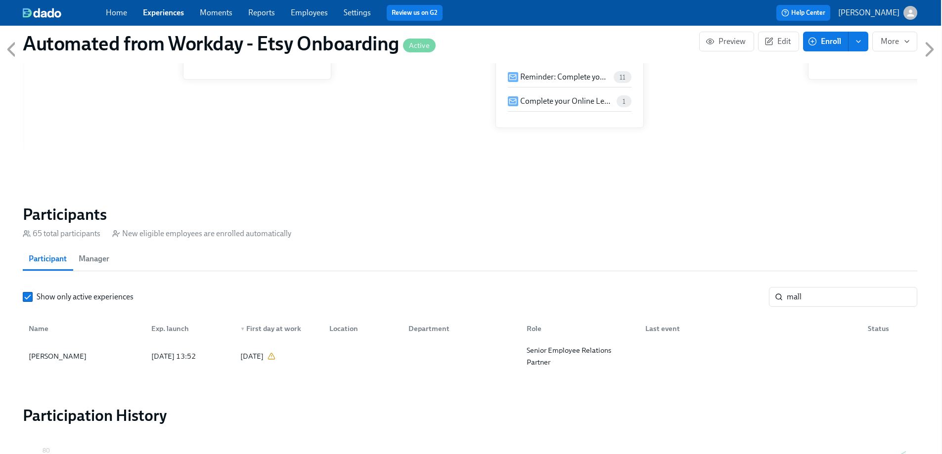
click at [206, 337] on section "Participants 65 total participants New eligible employees are enrolled automati…" at bounding box center [470, 290] width 894 height 170
click at [207, 347] on div "[DATE] 13:52" at bounding box center [187, 357] width 89 height 20
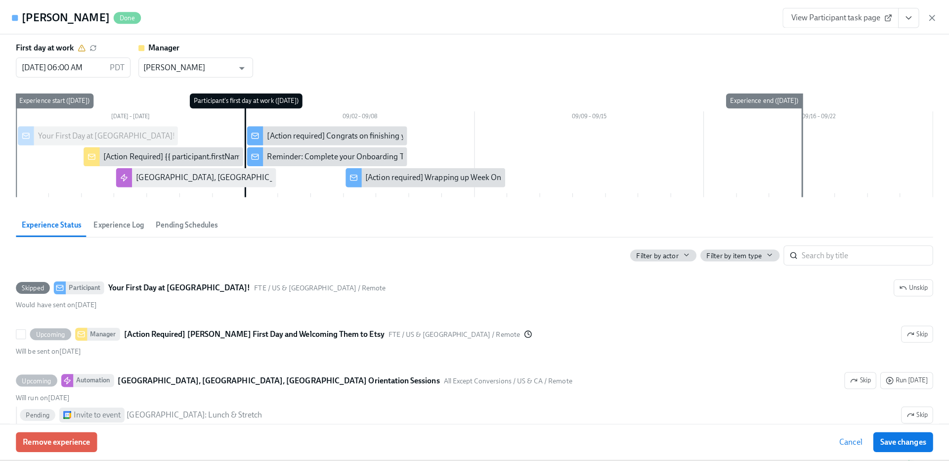
scroll to position [697, 0]
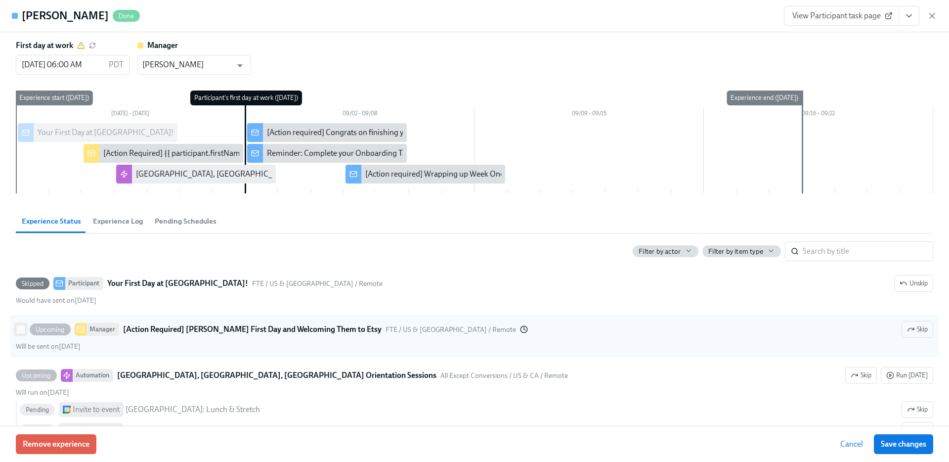
click at [21, 331] on input "Upcoming Manager [Action Required] [PERSON_NAME] First Day and Welcoming Them t…" at bounding box center [20, 329] width 9 height 9
checkbox input "true"
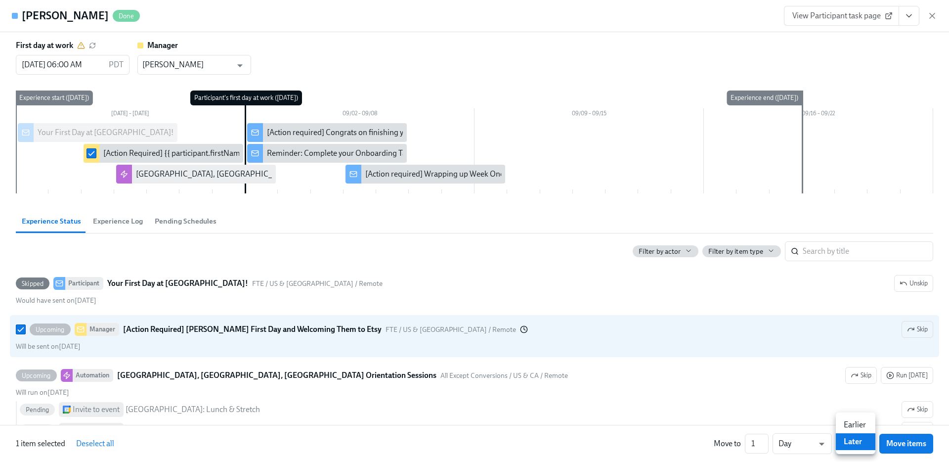
click at [850, 423] on li "Earlier" at bounding box center [856, 424] width 40 height 17
type input "earlier"
click at [753, 442] on div at bounding box center [474, 231] width 949 height 462
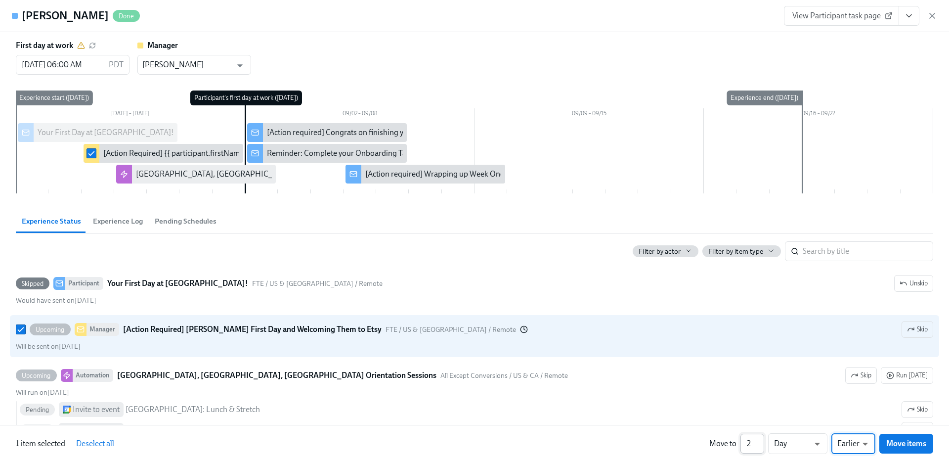
type input "2"
click at [758, 442] on input "2" at bounding box center [753, 444] width 24 height 20
click at [898, 443] on span "Move items" at bounding box center [906, 443] width 40 height 10
checkbox input "false"
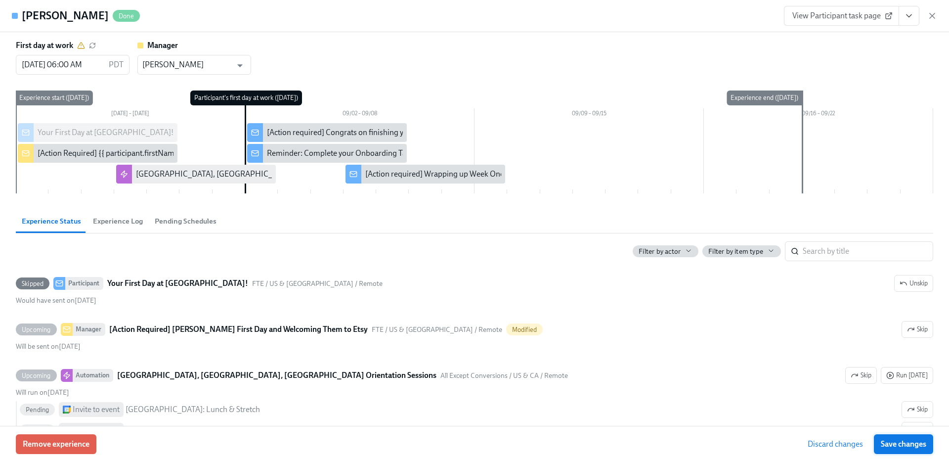
click at [898, 443] on span "Save changes" at bounding box center [903, 444] width 45 height 10
type input "[PERSON_NAME]"
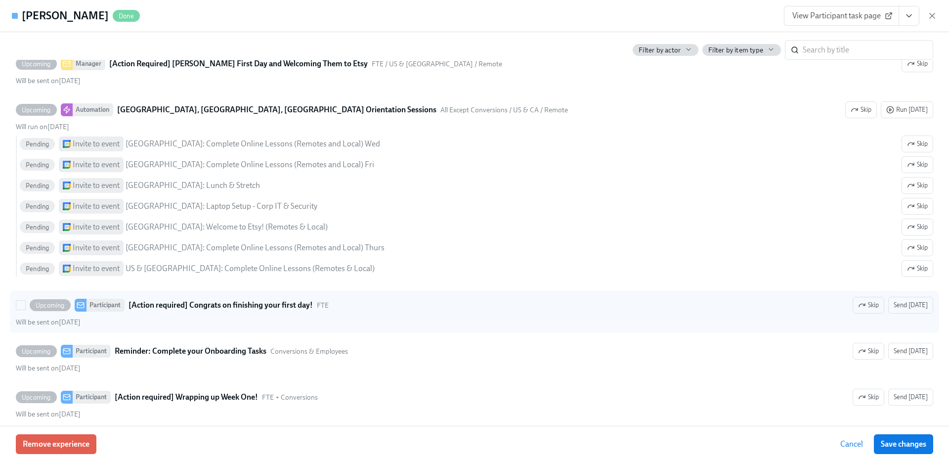
scroll to position [276, 0]
